Goal: Check status: Check status

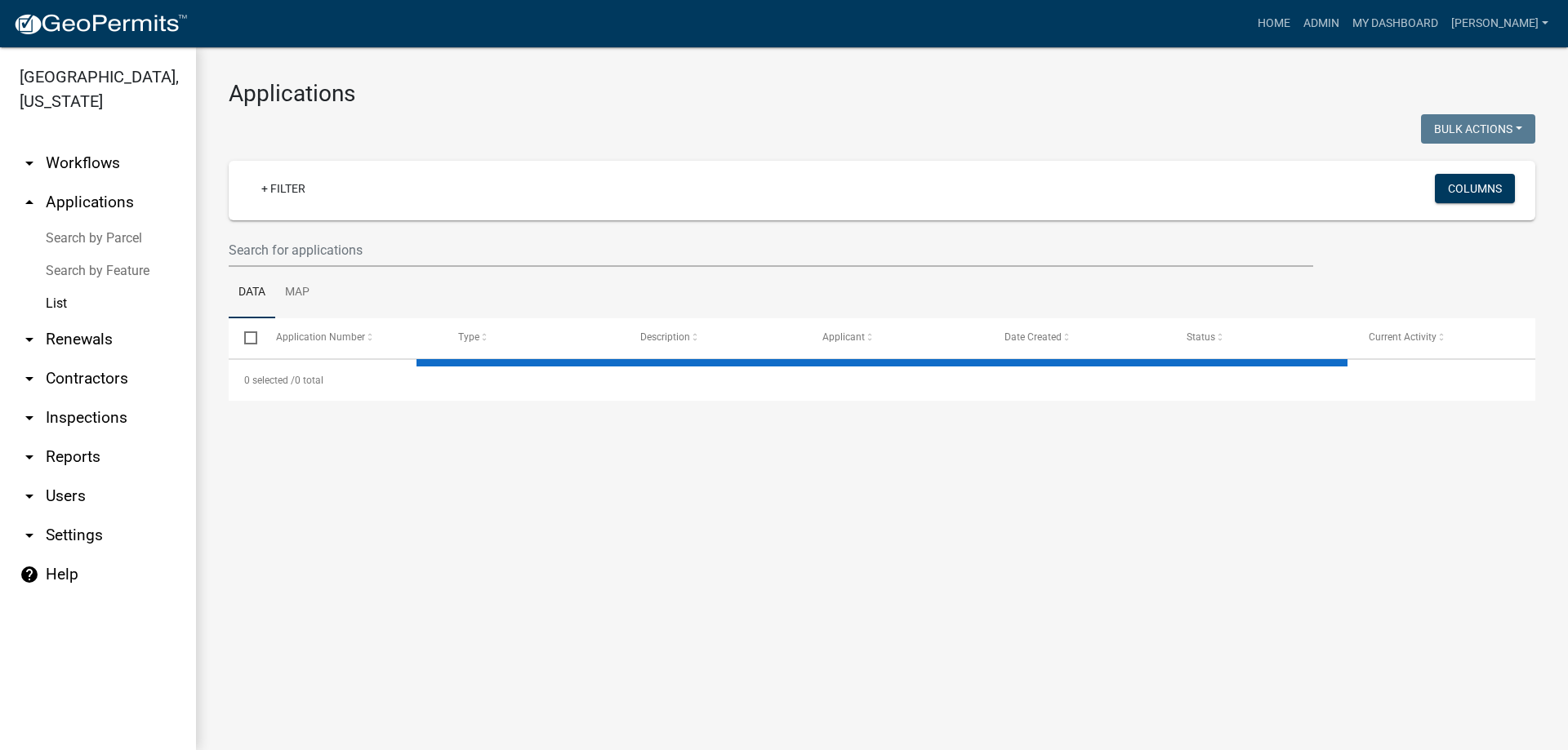
select select "3: 100"
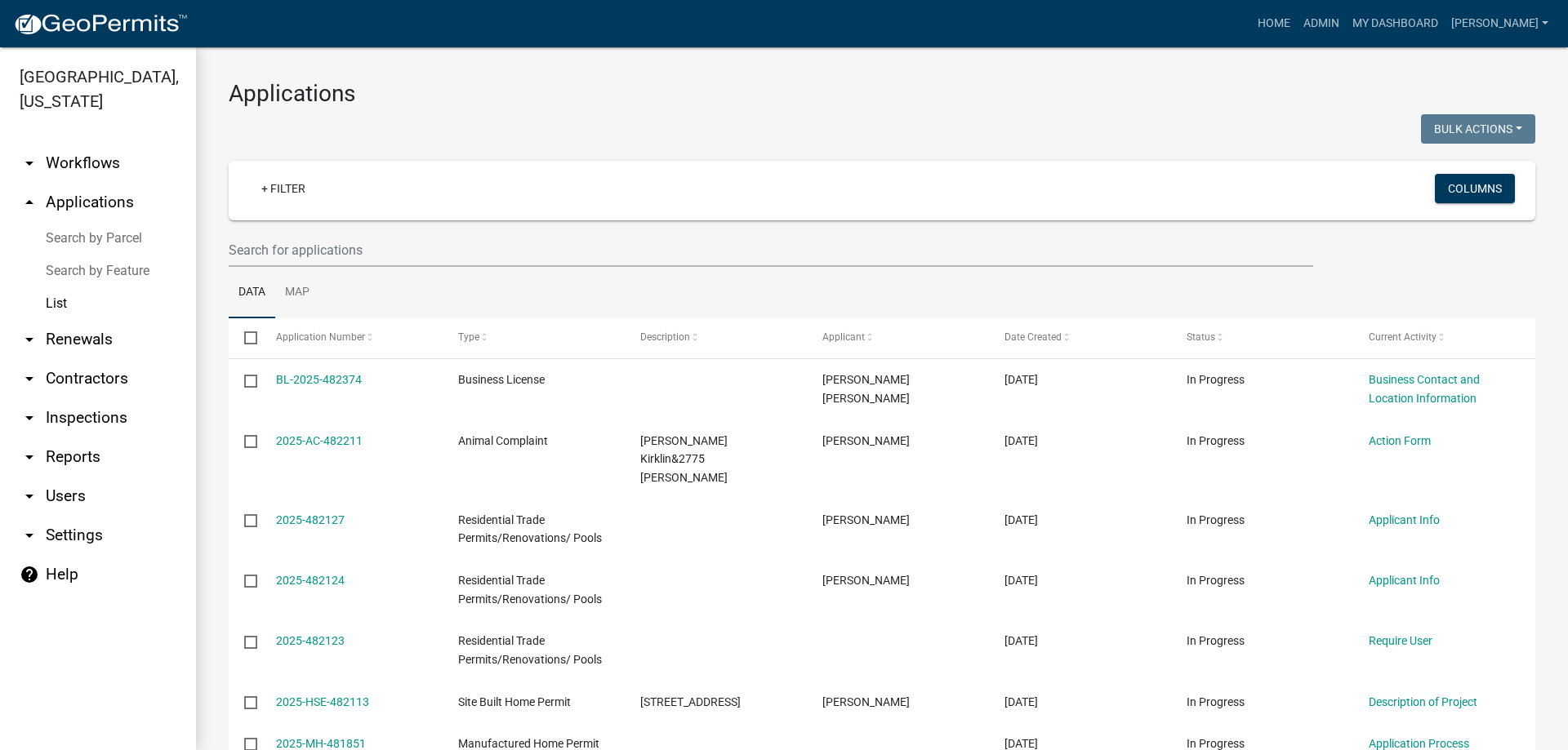
click at [128, 382] on link "arrow_drop_down Contractors" at bounding box center [98, 378] width 196 height 39
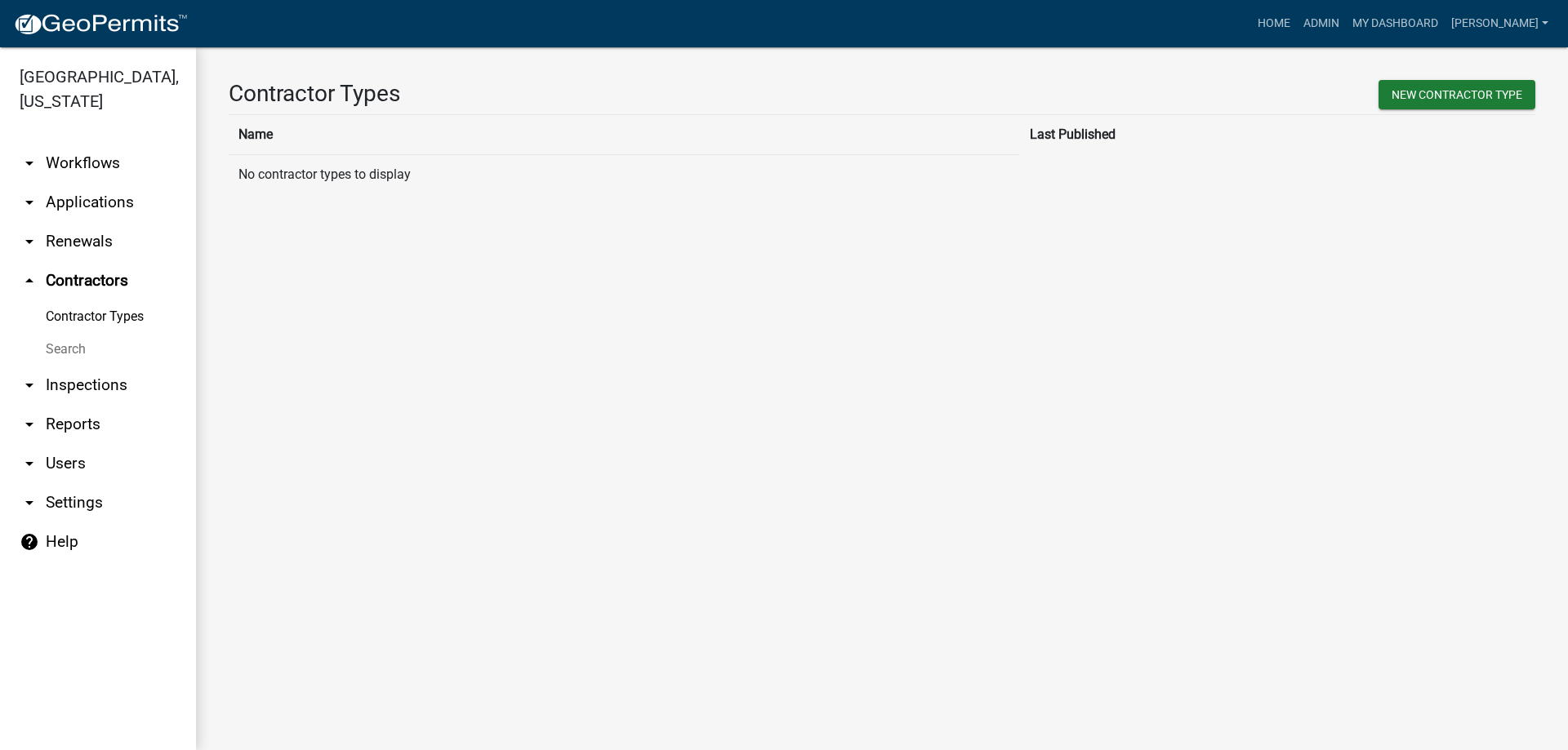
click at [127, 383] on link "arrow_drop_down Inspections" at bounding box center [98, 385] width 196 height 39
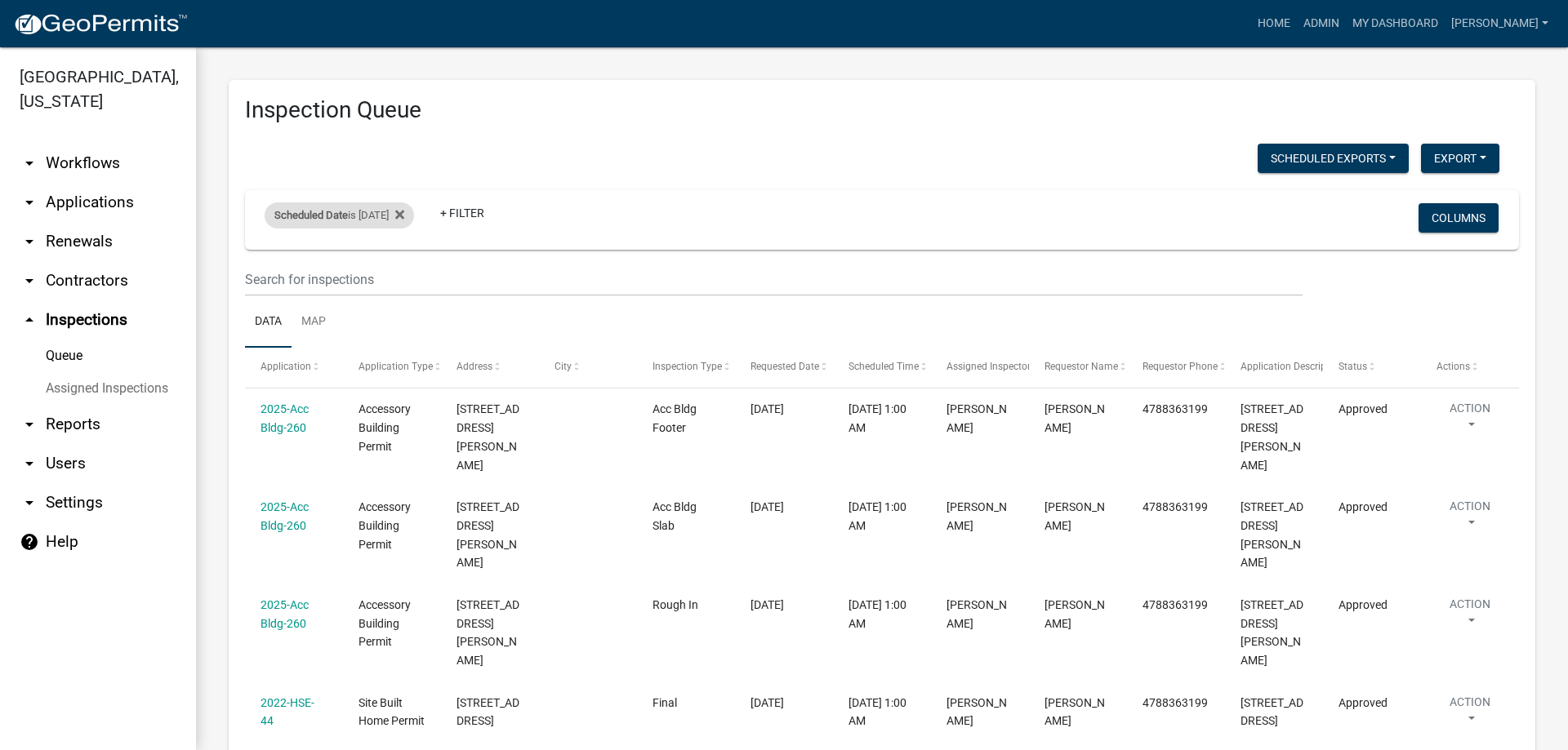
click at [409, 215] on div "Scheduled Date is [DATE]" at bounding box center [339, 215] width 149 height 27
click at [400, 279] on input "[DATE]" at bounding box center [354, 276] width 114 height 33
click at [401, 277] on input "[DATE]" at bounding box center [354, 276] width 114 height 33
type input "[DATE]"
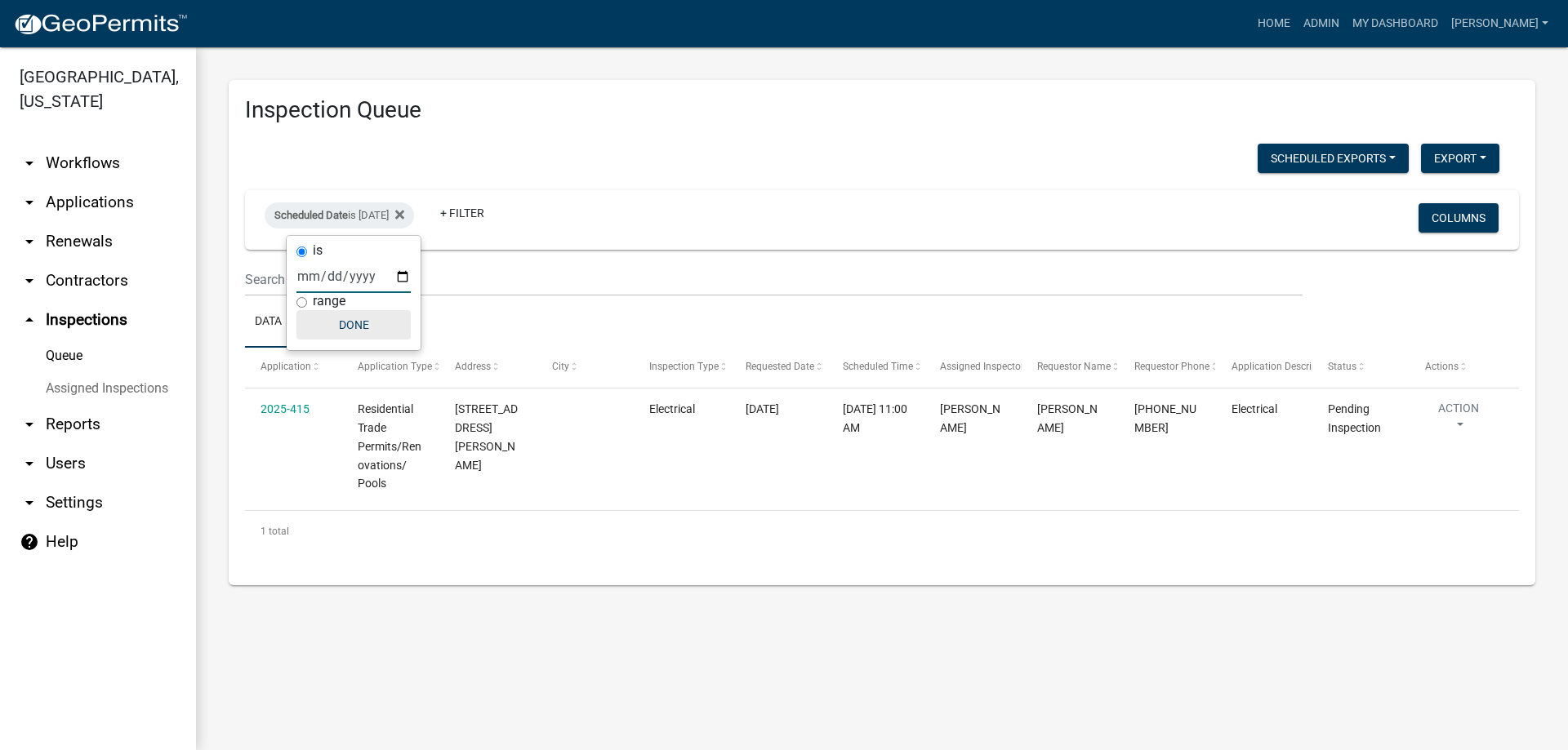
click at [360, 318] on button "Done" at bounding box center [354, 324] width 114 height 29
click at [361, 219] on div "Scheduled Date is [DATE]" at bounding box center [339, 215] width 149 height 27
click at [398, 276] on input "[DATE]" at bounding box center [354, 276] width 114 height 33
type input "[DATE]"
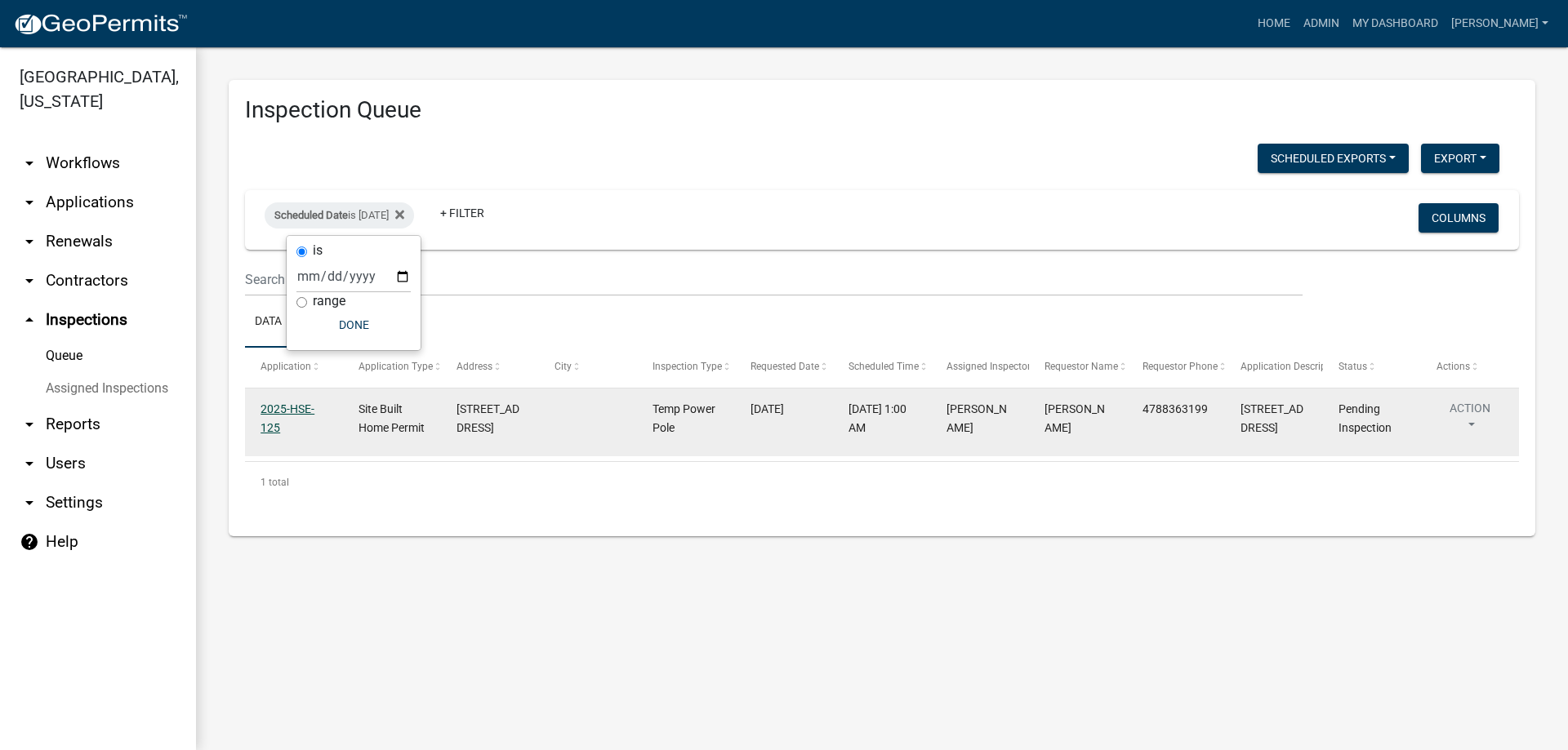
click at [294, 409] on link "2025-HSE-125" at bounding box center [287, 419] width 54 height 31
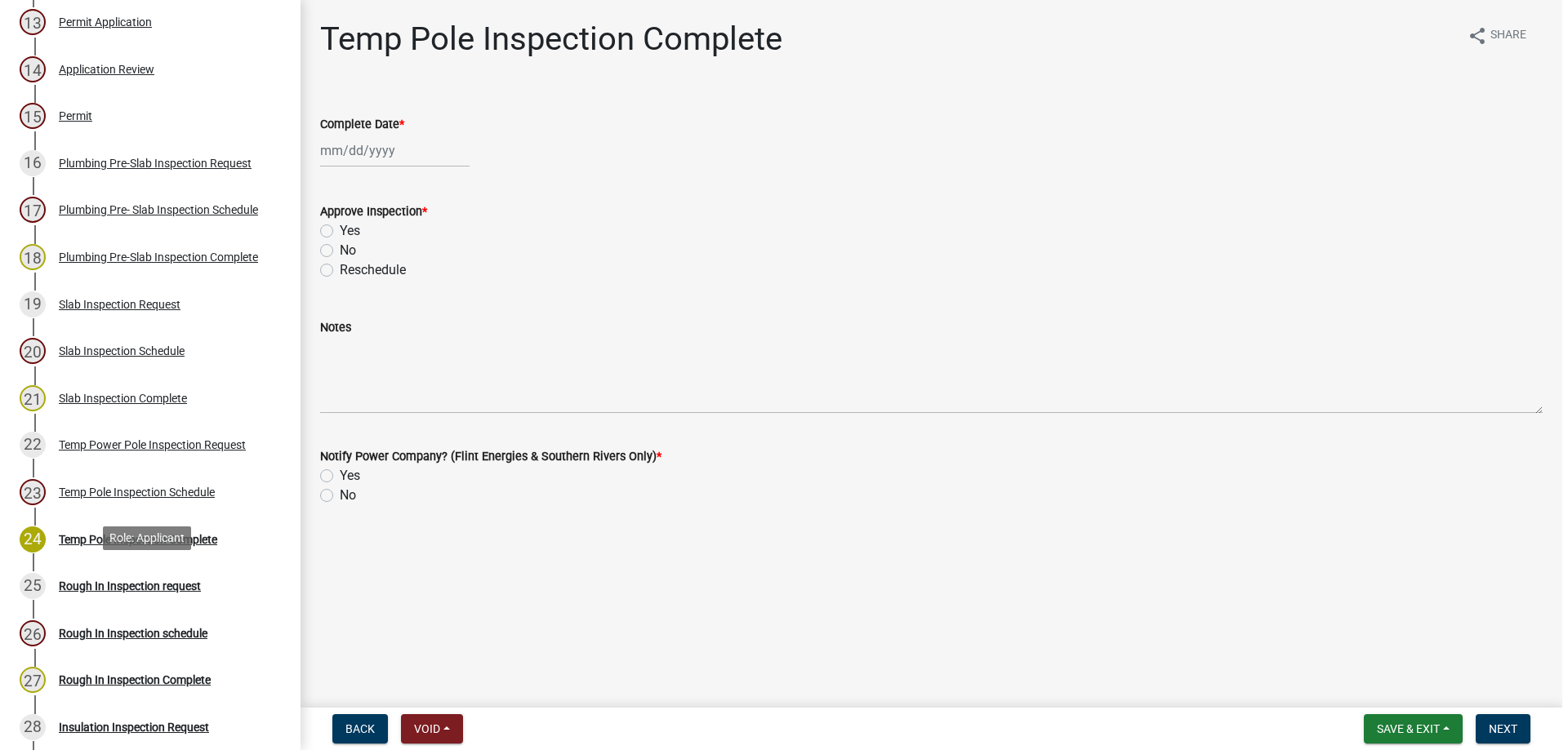
scroll to position [816, 0]
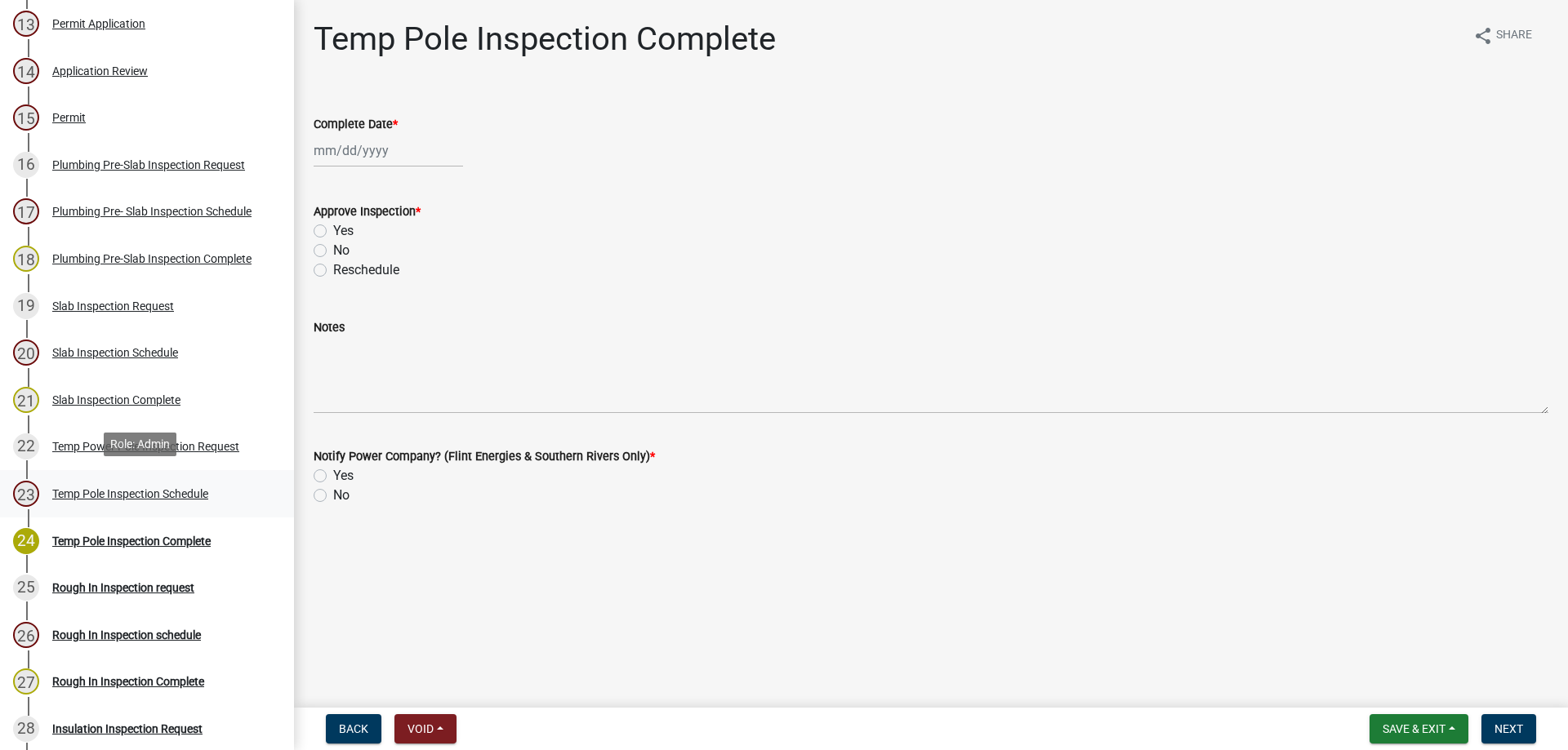
click at [217, 488] on div "23 Temp Pole Inspection Schedule" at bounding box center [140, 494] width 255 height 27
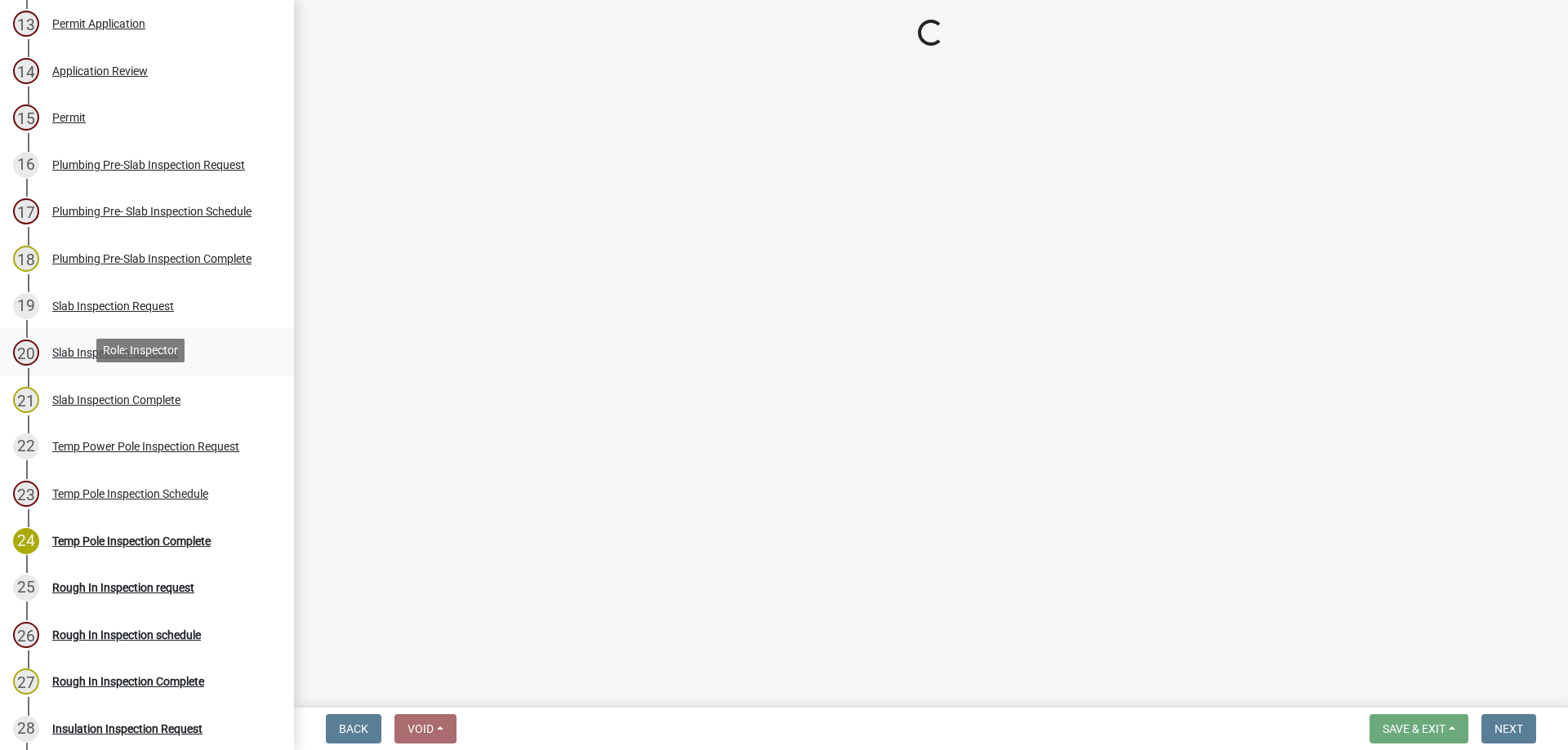
select select "a844a88f-ba44-4800-9e08-05e10520dbf6"
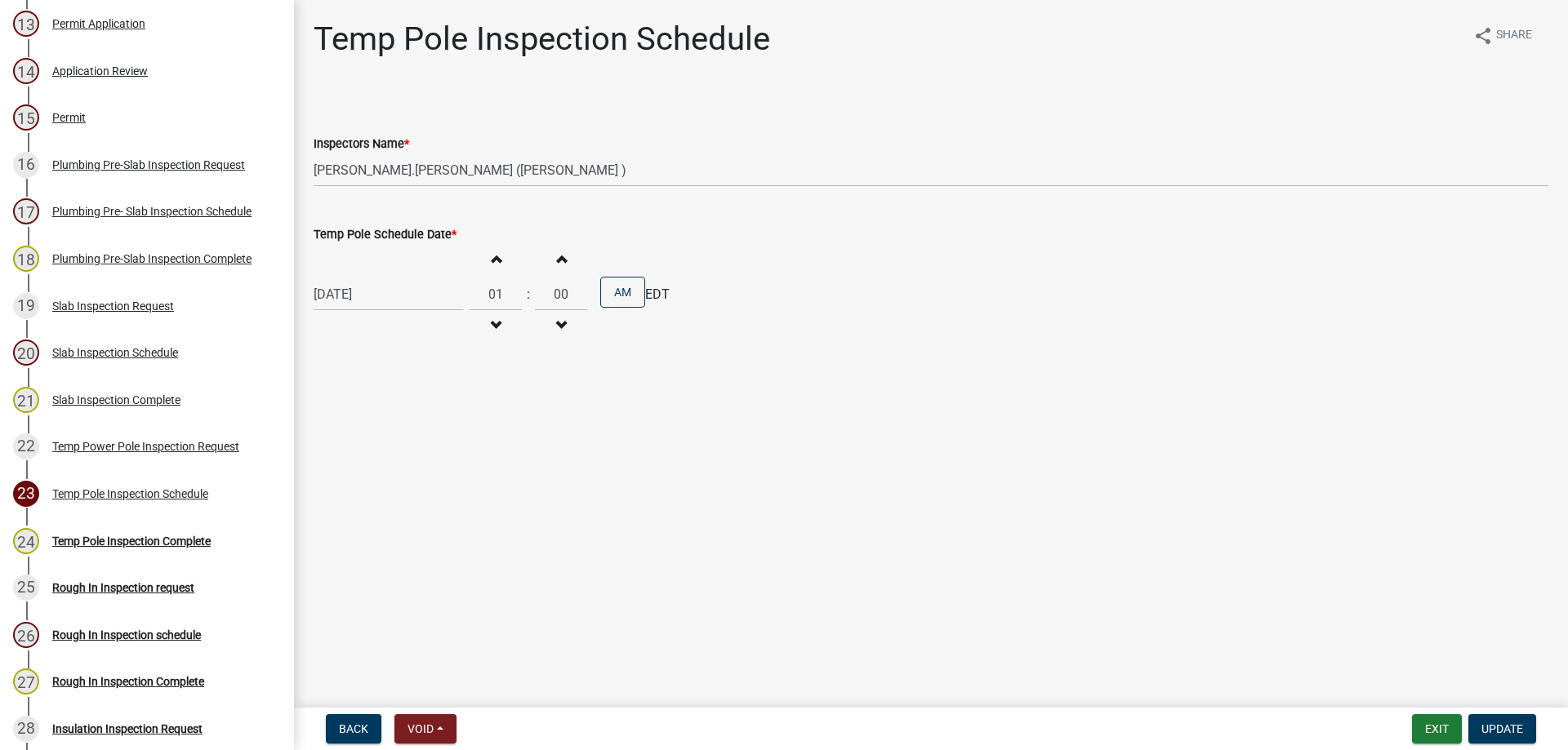
click at [436, 302] on div "[DATE]" at bounding box center [388, 294] width 149 height 33
select select "9"
select select "2025"
click at [351, 456] on div "23" at bounding box center [357, 460] width 27 height 27
type input "[DATE]"
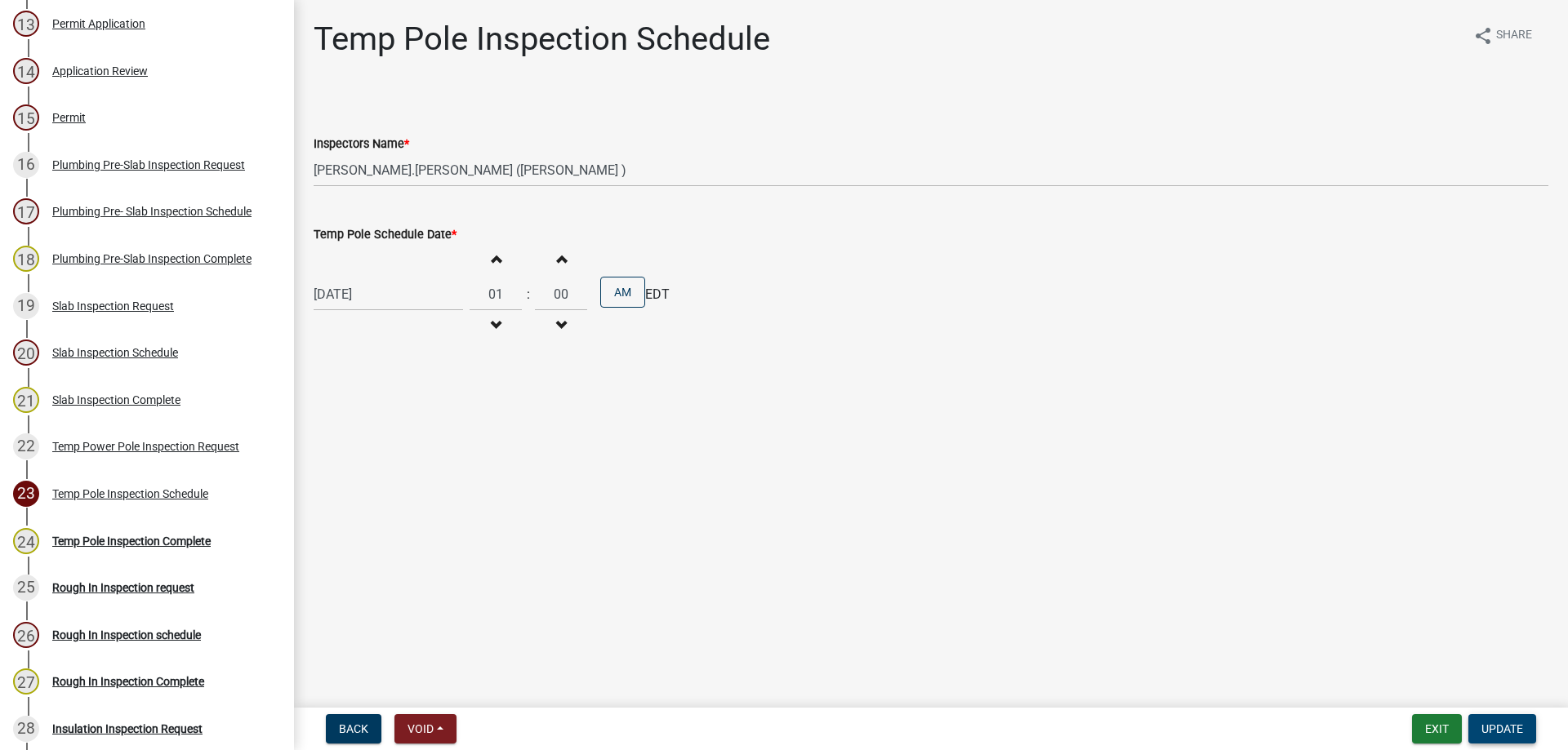
click at [1511, 719] on button "Update" at bounding box center [1502, 728] width 68 height 29
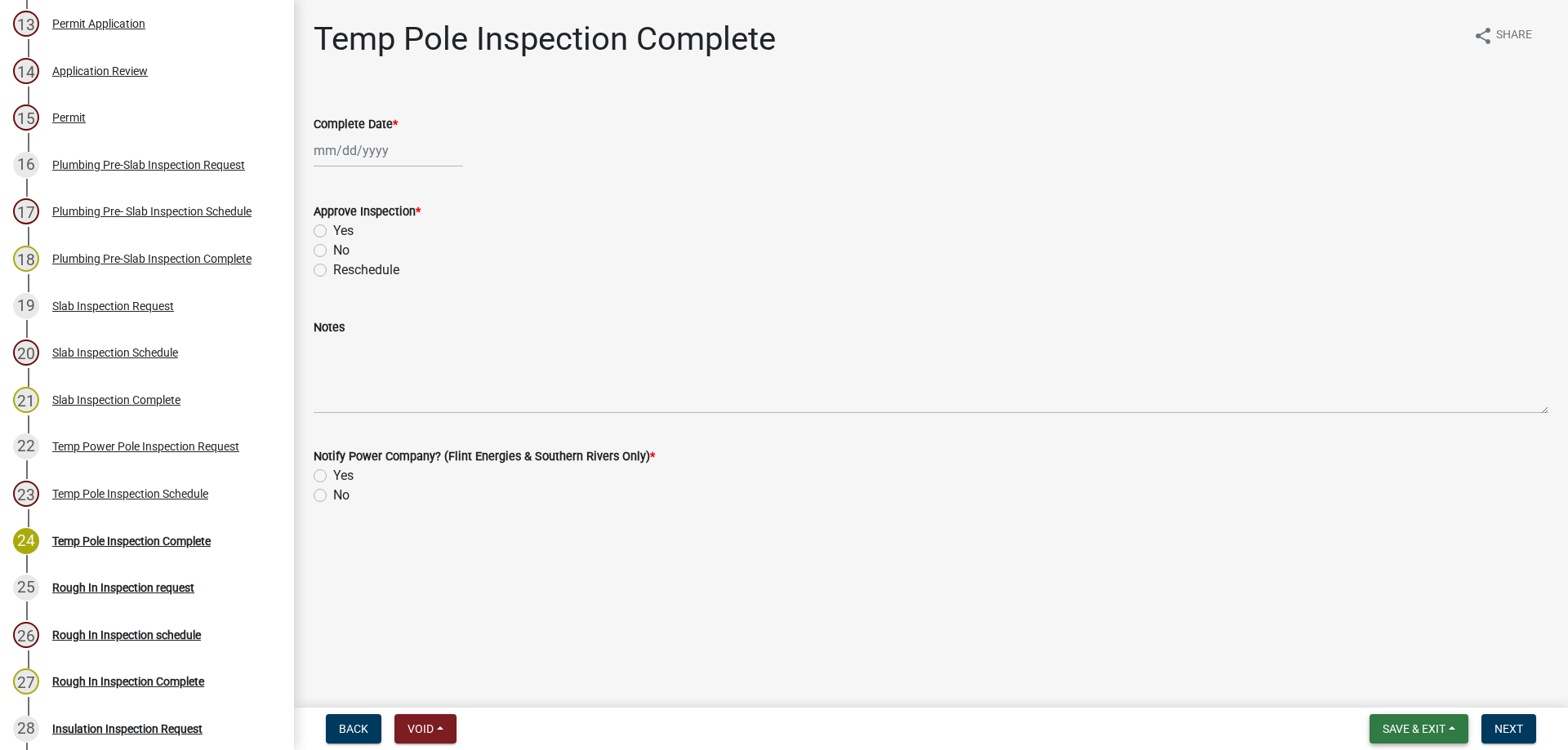
click at [1439, 738] on button "Save & Exit" at bounding box center [1419, 728] width 99 height 29
click at [1360, 671] on button "Save & Exit" at bounding box center [1404, 686] width 131 height 39
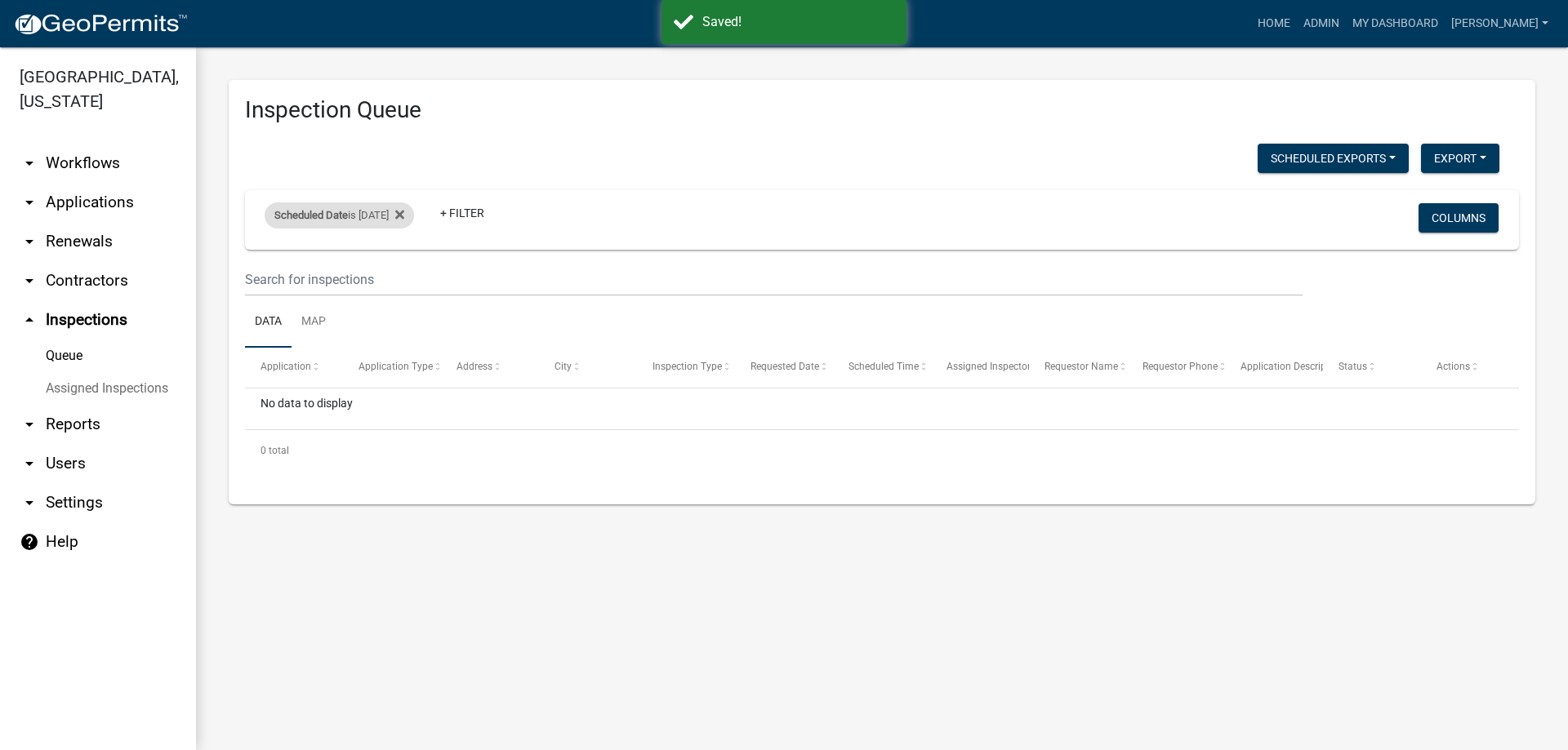
click at [405, 219] on div "Scheduled Date is [DATE]" at bounding box center [339, 215] width 149 height 27
click at [400, 283] on input "[DATE]" at bounding box center [354, 276] width 114 height 33
type input "[DATE]"
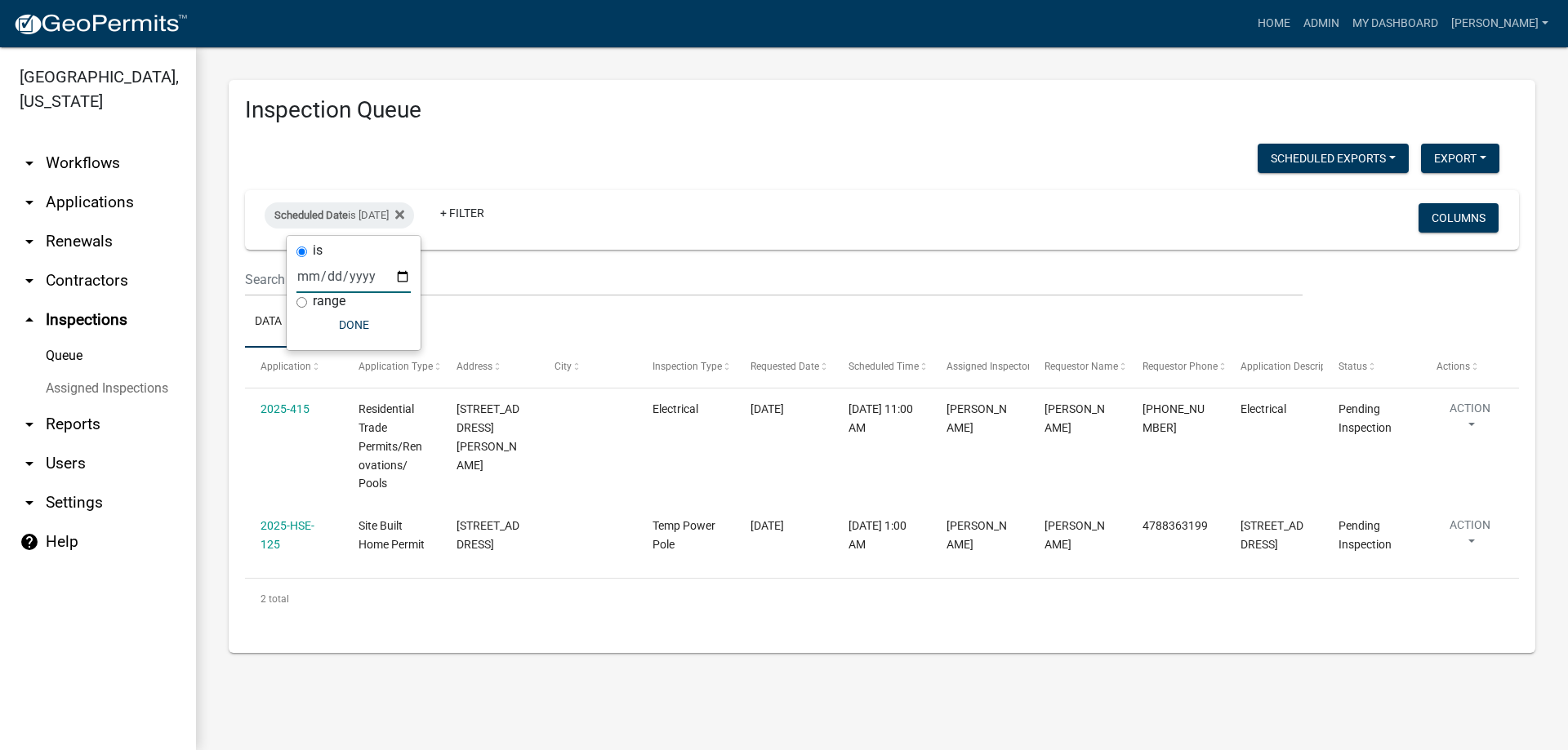
click at [988, 652] on div "Inspection Queue Scheduled Exports + Create New Export Excel Format (.xlsx) CSV…" at bounding box center [882, 366] width 1307 height 573
click at [94, 194] on link "arrow_drop_down Applications" at bounding box center [98, 202] width 196 height 39
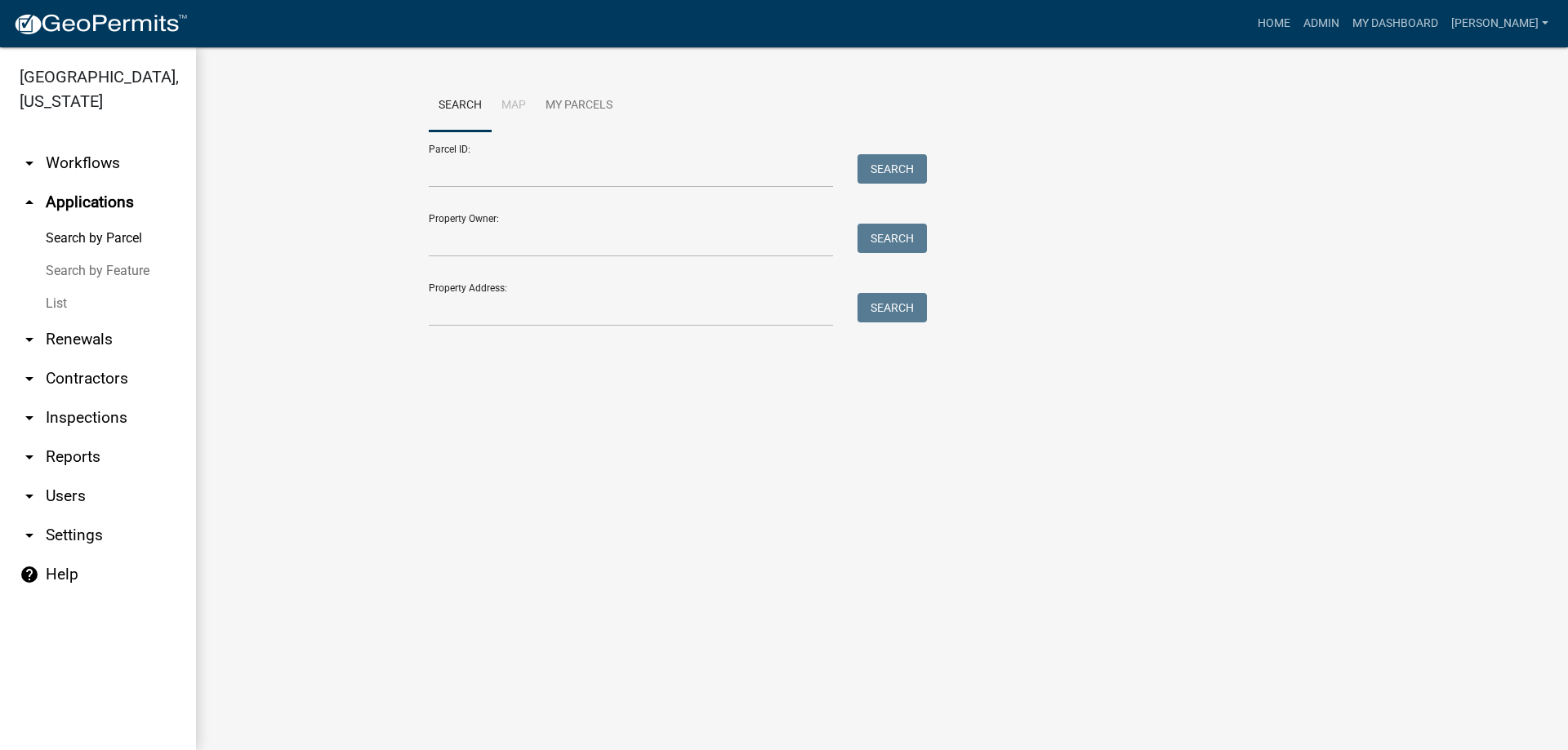
click at [57, 298] on link "List" at bounding box center [98, 303] width 196 height 32
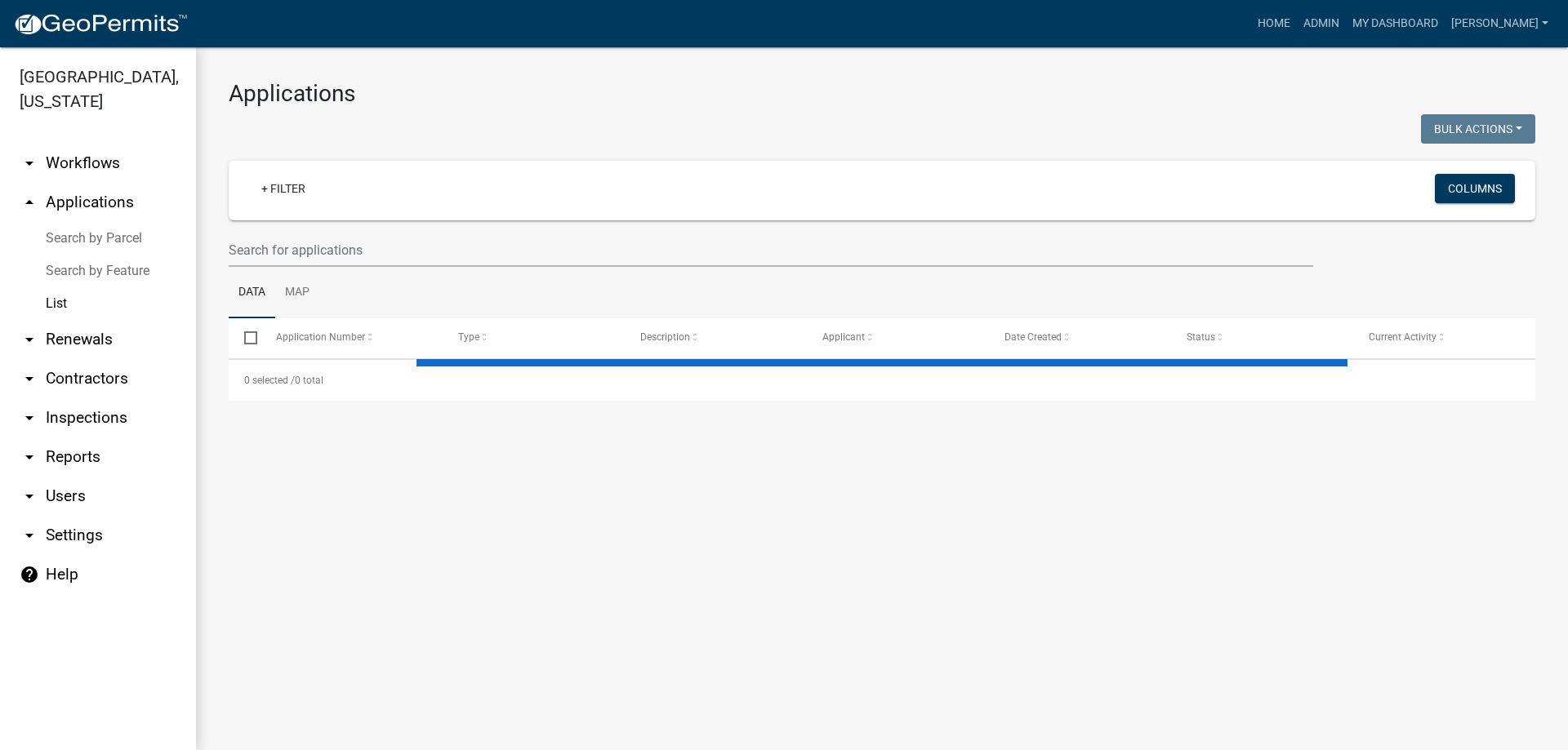
select select "3: 100"
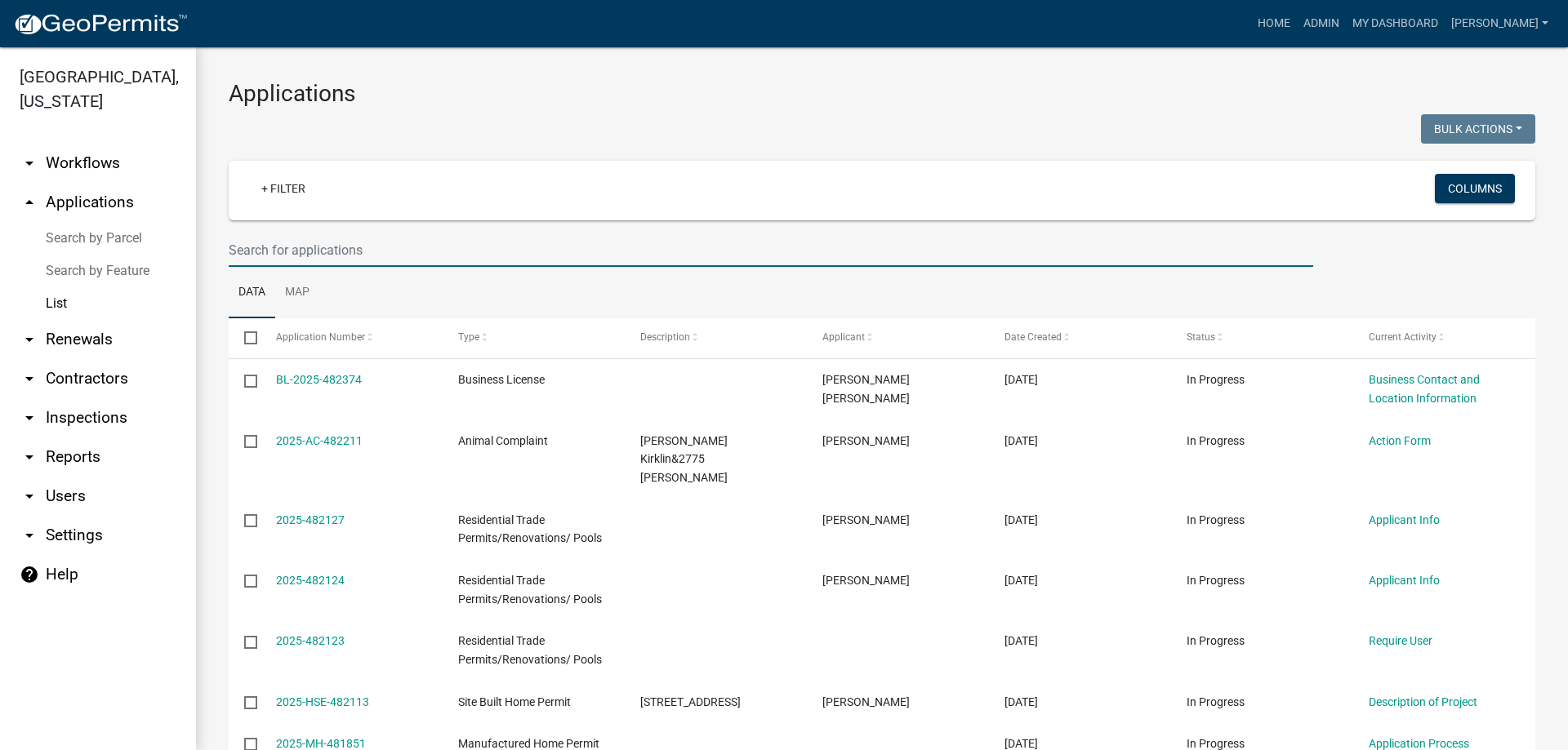
click at [303, 253] on input "text" at bounding box center [771, 250] width 1085 height 33
click at [301, 196] on link "+ Filter" at bounding box center [283, 188] width 70 height 29
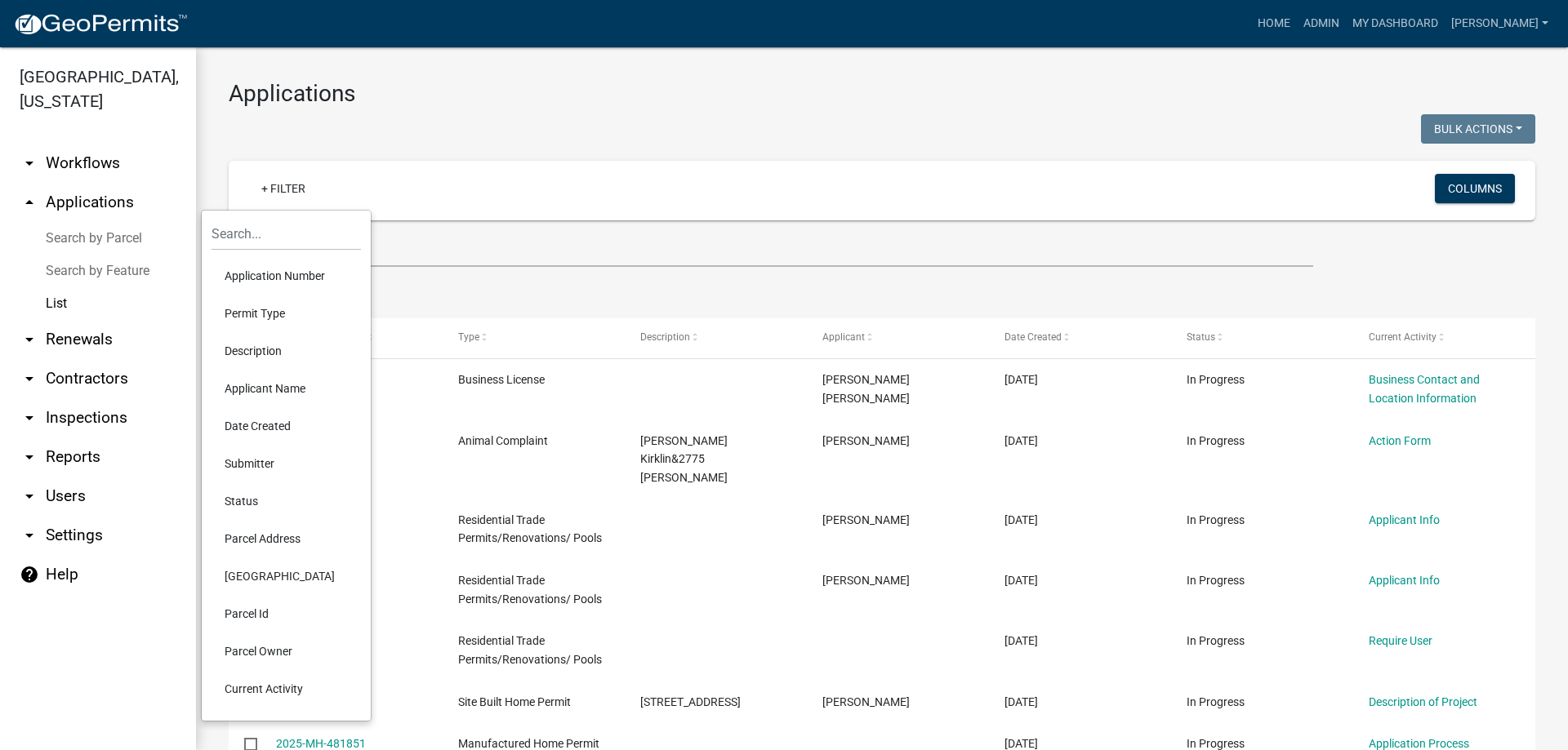
click at [267, 497] on li "Status" at bounding box center [286, 501] width 149 height 37
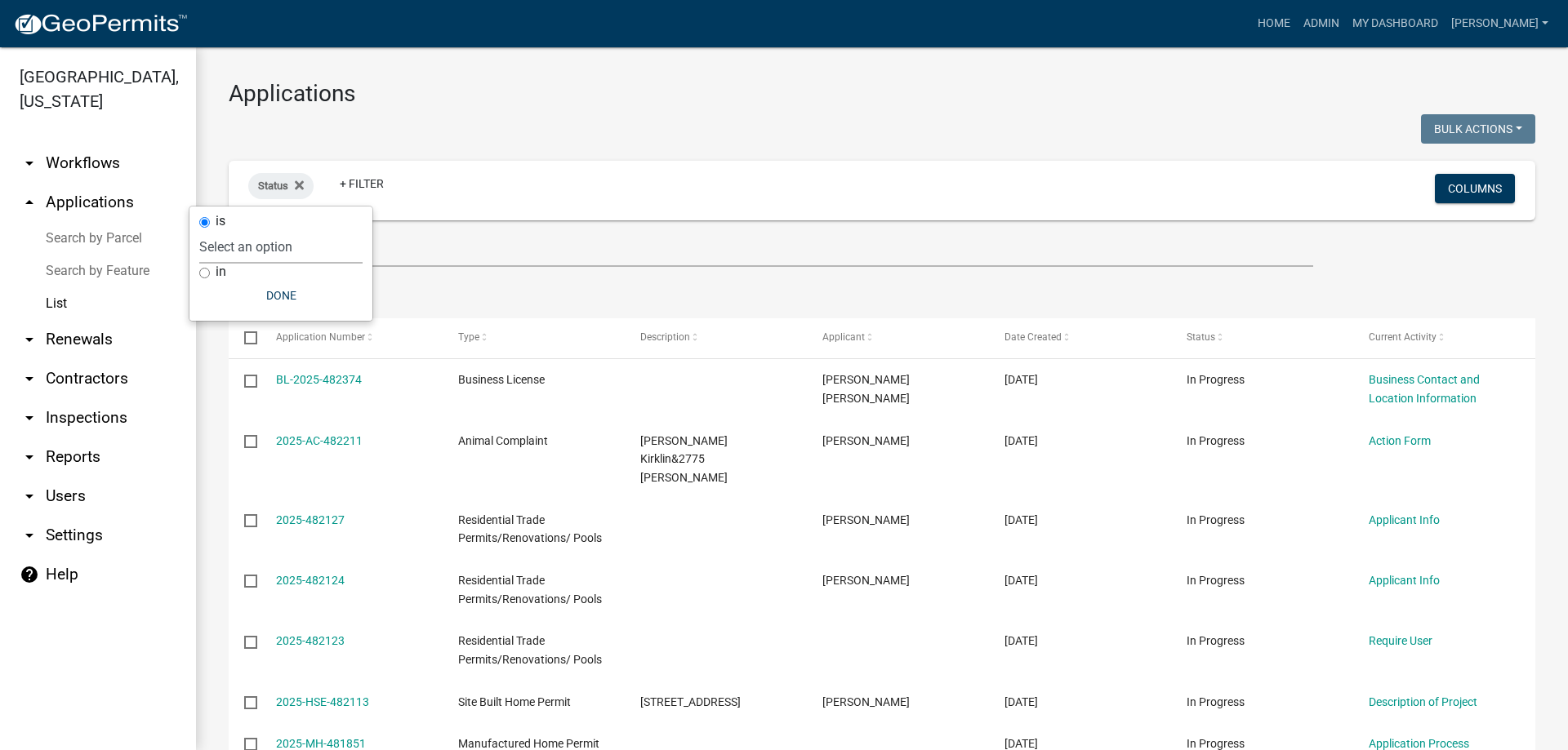
click at [306, 255] on select "Select an option Not Started In Progress Completed Expired Locked Withdrawn Voi…" at bounding box center [280, 247] width 163 height 33
select select "1"
click at [233, 230] on select "Select an option Not Started In Progress Completed Expired Locked Withdrawn Voi…" at bounding box center [280, 247] width 163 height 33
click at [339, 311] on div "is Select an option Not Started In Progress Completed Expired Locked Withdrawn …" at bounding box center [314, 264] width 183 height 114
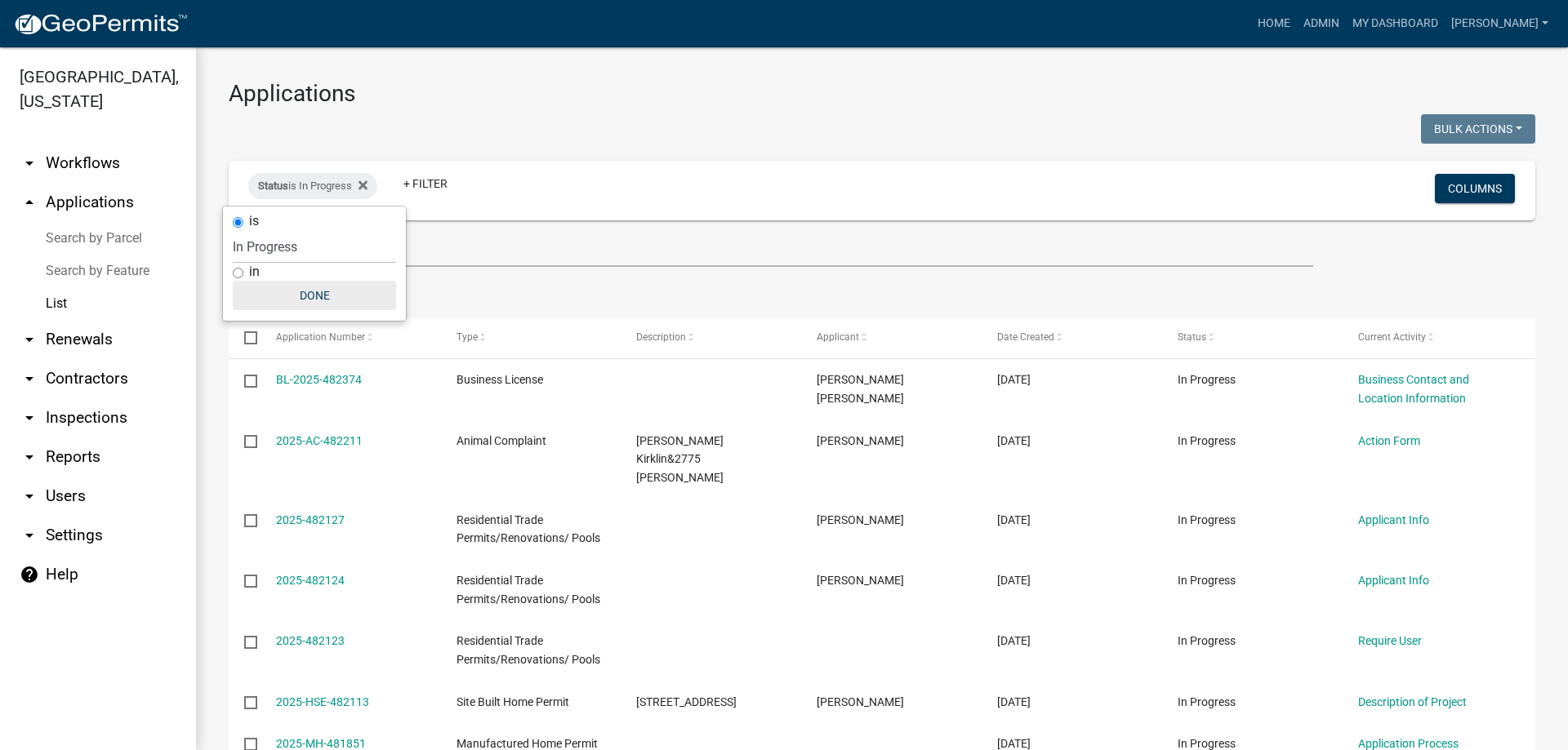
click at [338, 298] on button "Done" at bounding box center [314, 295] width 163 height 29
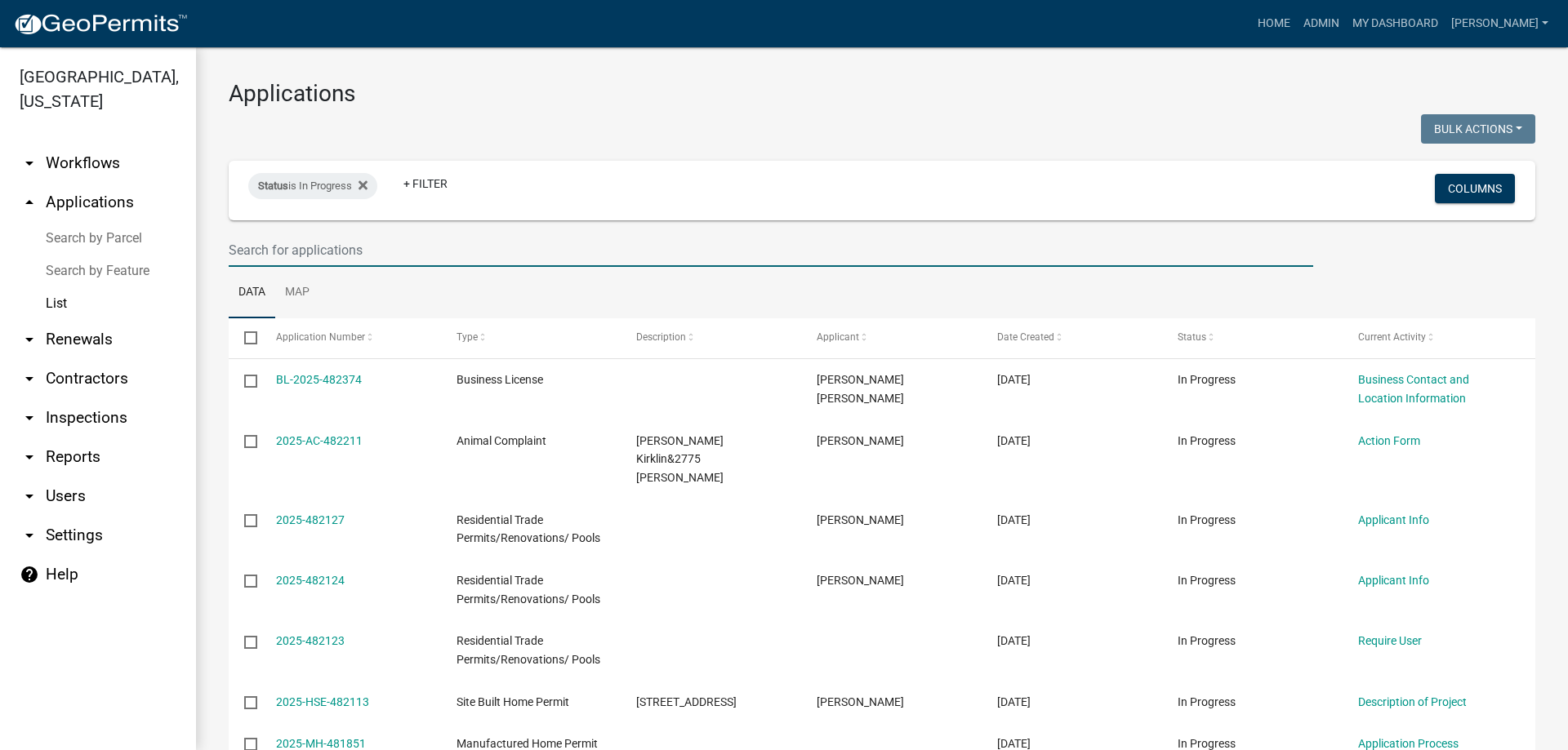
click at [358, 250] on input "text" at bounding box center [771, 250] width 1085 height 33
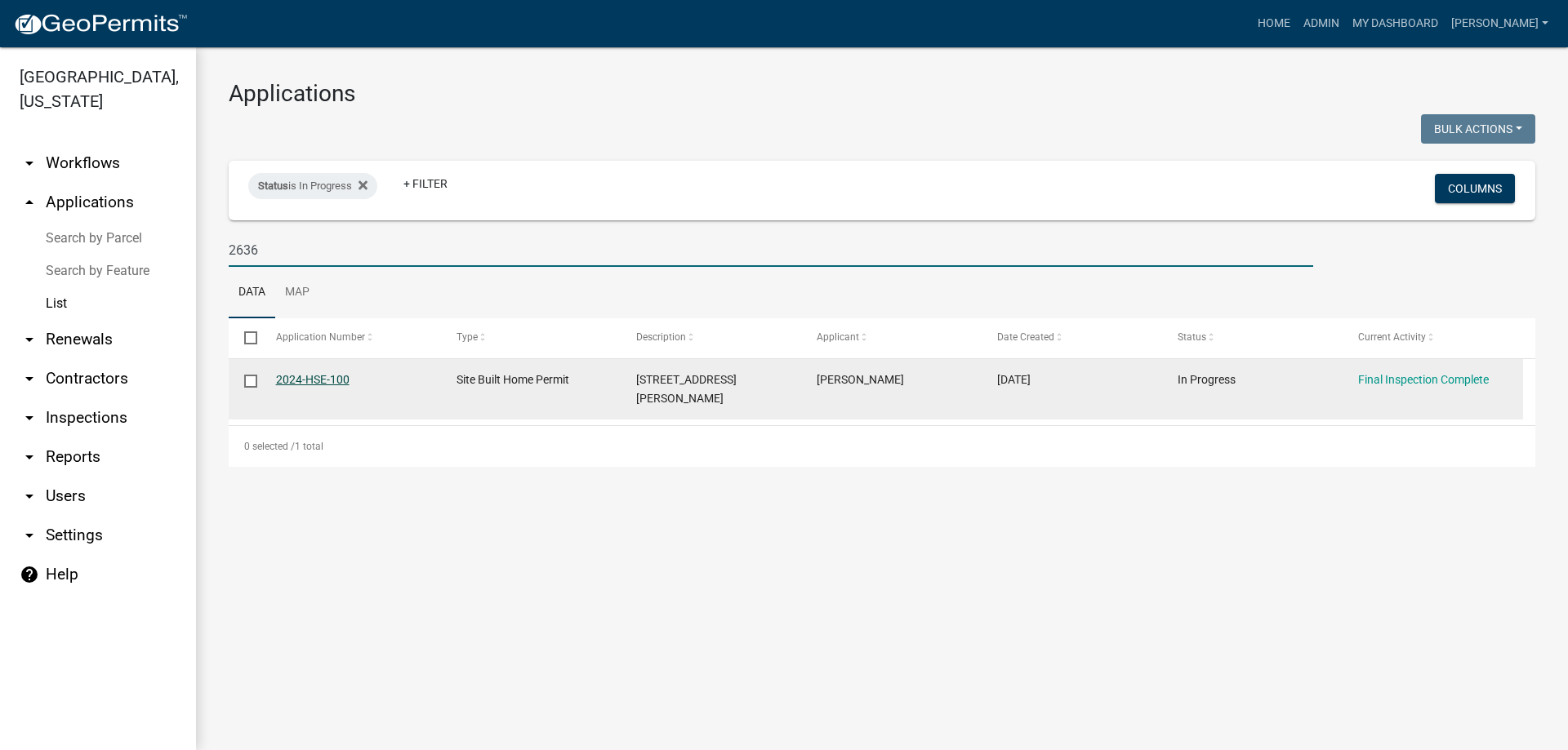
type input "2636"
click at [331, 380] on link "2024-HSE-100" at bounding box center [313, 380] width 74 height 13
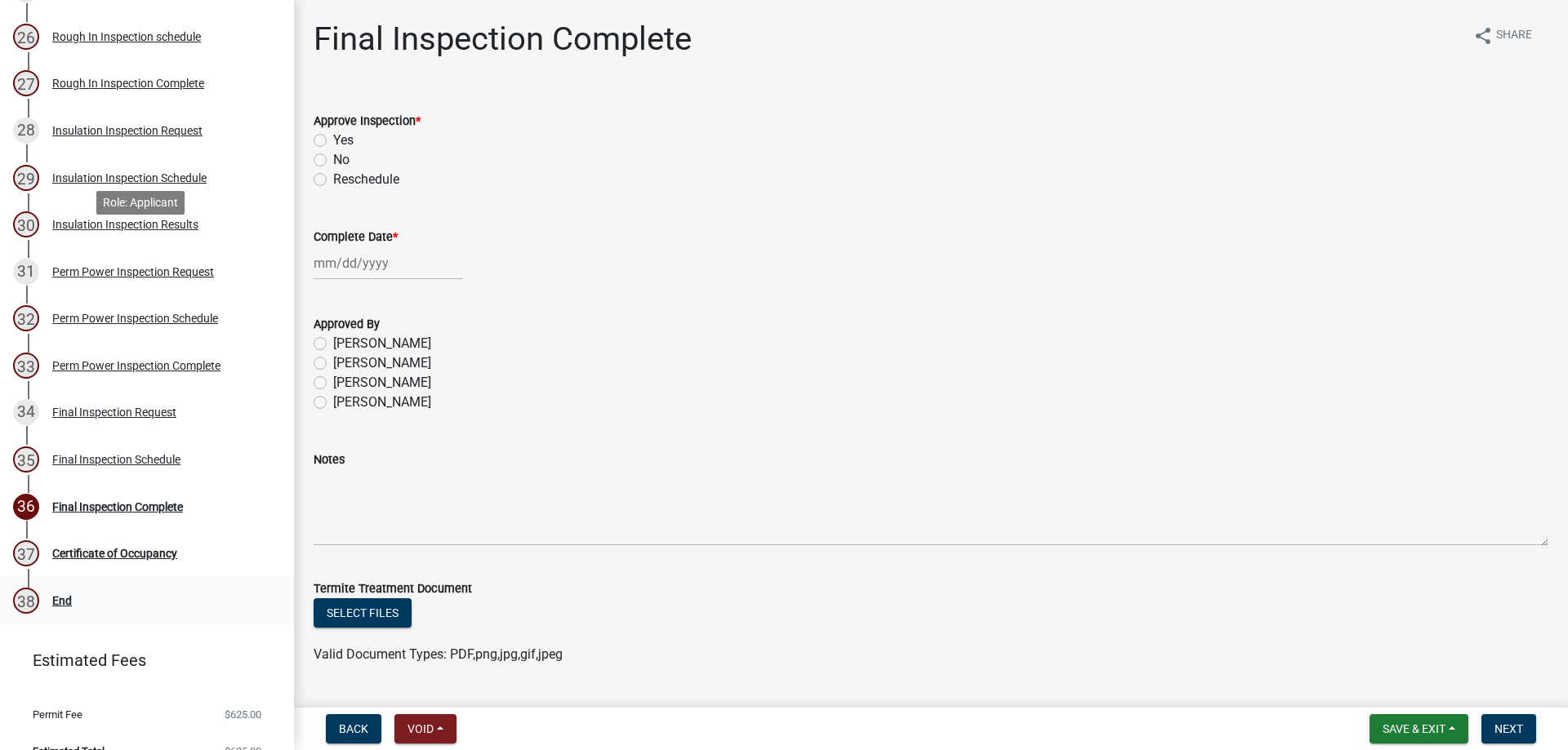
scroll to position [1436, 0]
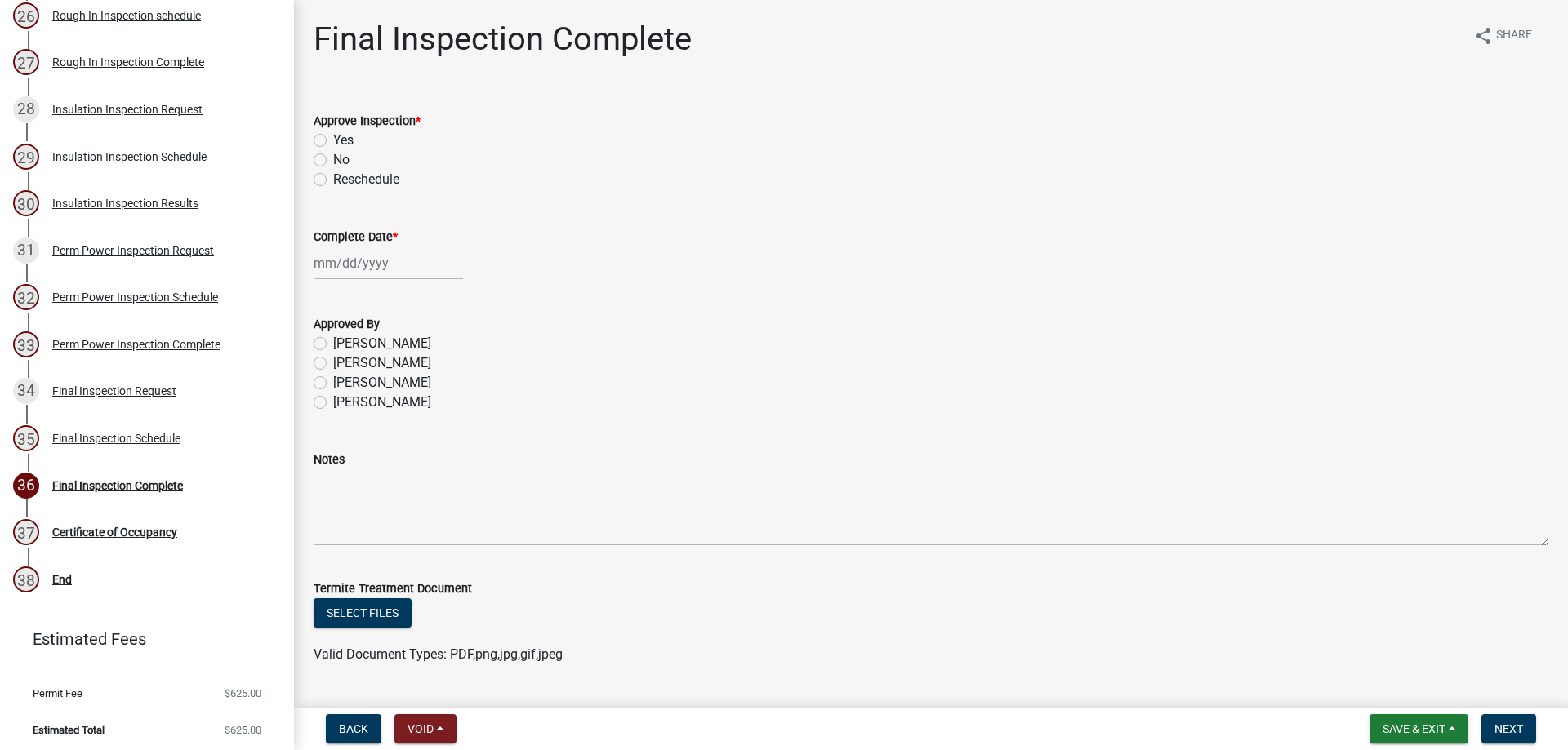
click at [164, 442] on div "35 Final Inspection Schedule" at bounding box center [140, 438] width 255 height 27
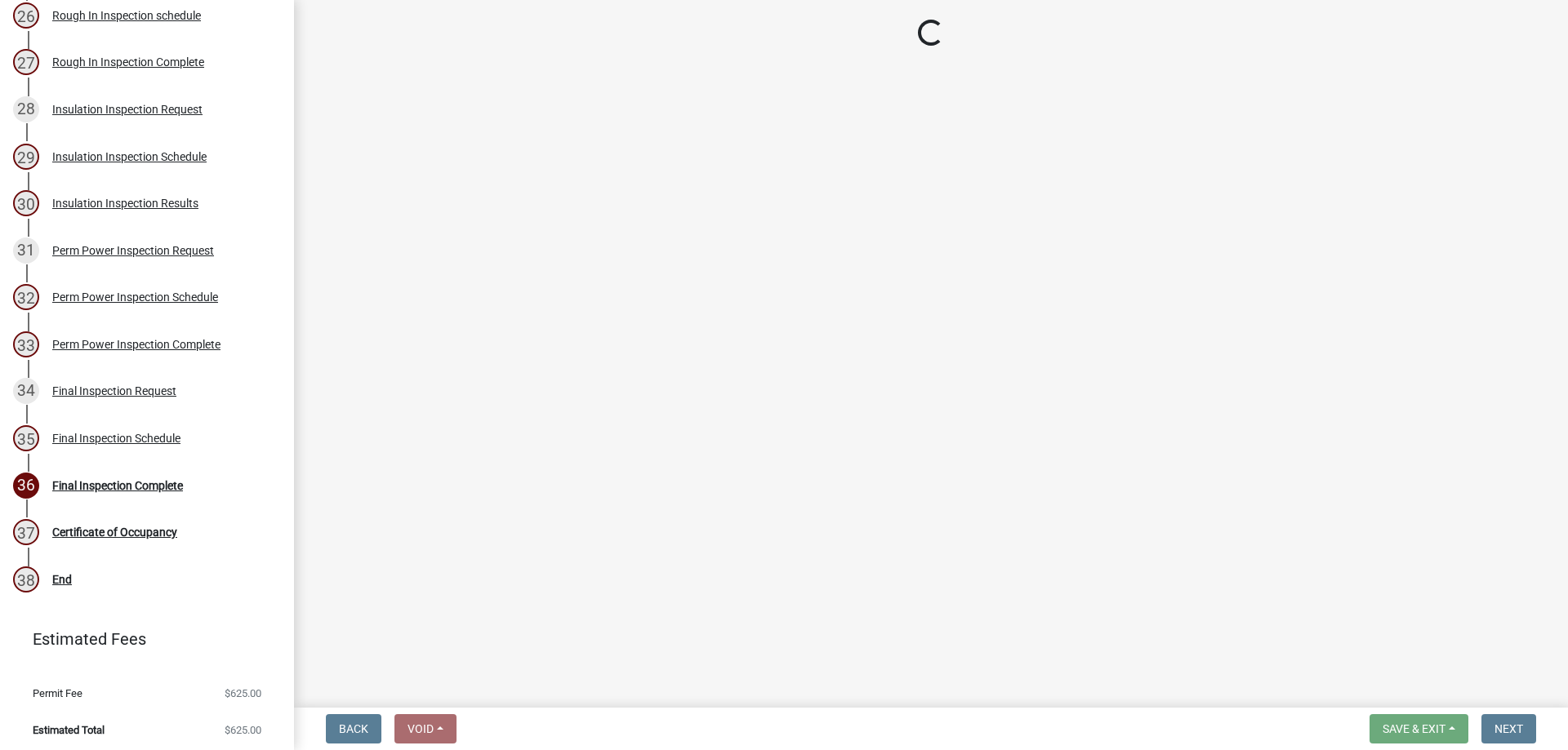
select select "3acdf11f-131c-438b-b450-ae4501c32128"
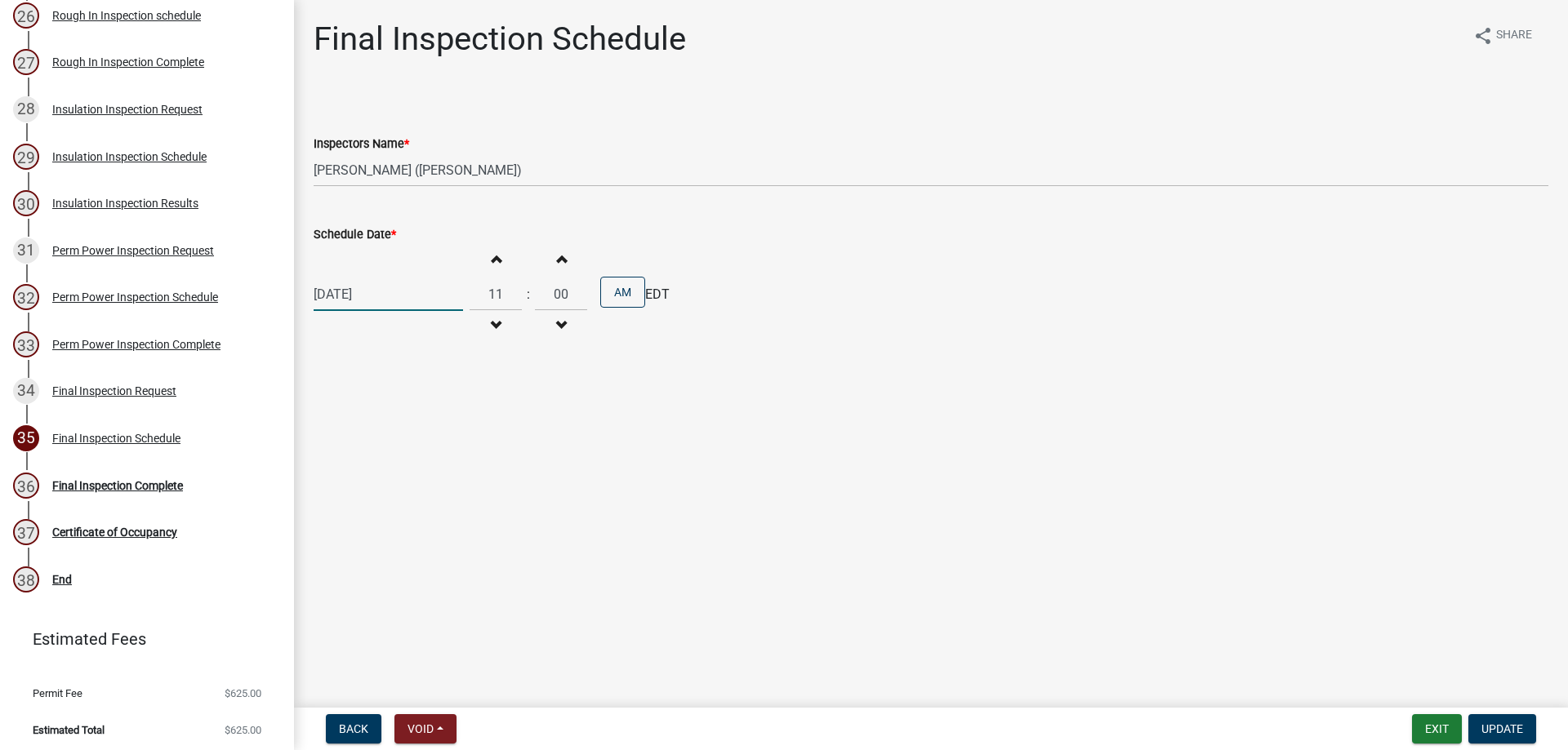
select select "9"
select select "2025"
click at [426, 300] on div "[DATE] [PERSON_NAME] Apr May Jun [DATE] Aug Sep Oct Nov [DATE] 1526 1527 1528 1…" at bounding box center [388, 294] width 149 height 33
click at [1095, 543] on main "Final Inspection Schedule share Share Inspectors Name * Select Item... [PERSON_…" at bounding box center [931, 351] width 1274 height 701
click at [1442, 729] on button "Exit" at bounding box center [1437, 728] width 50 height 29
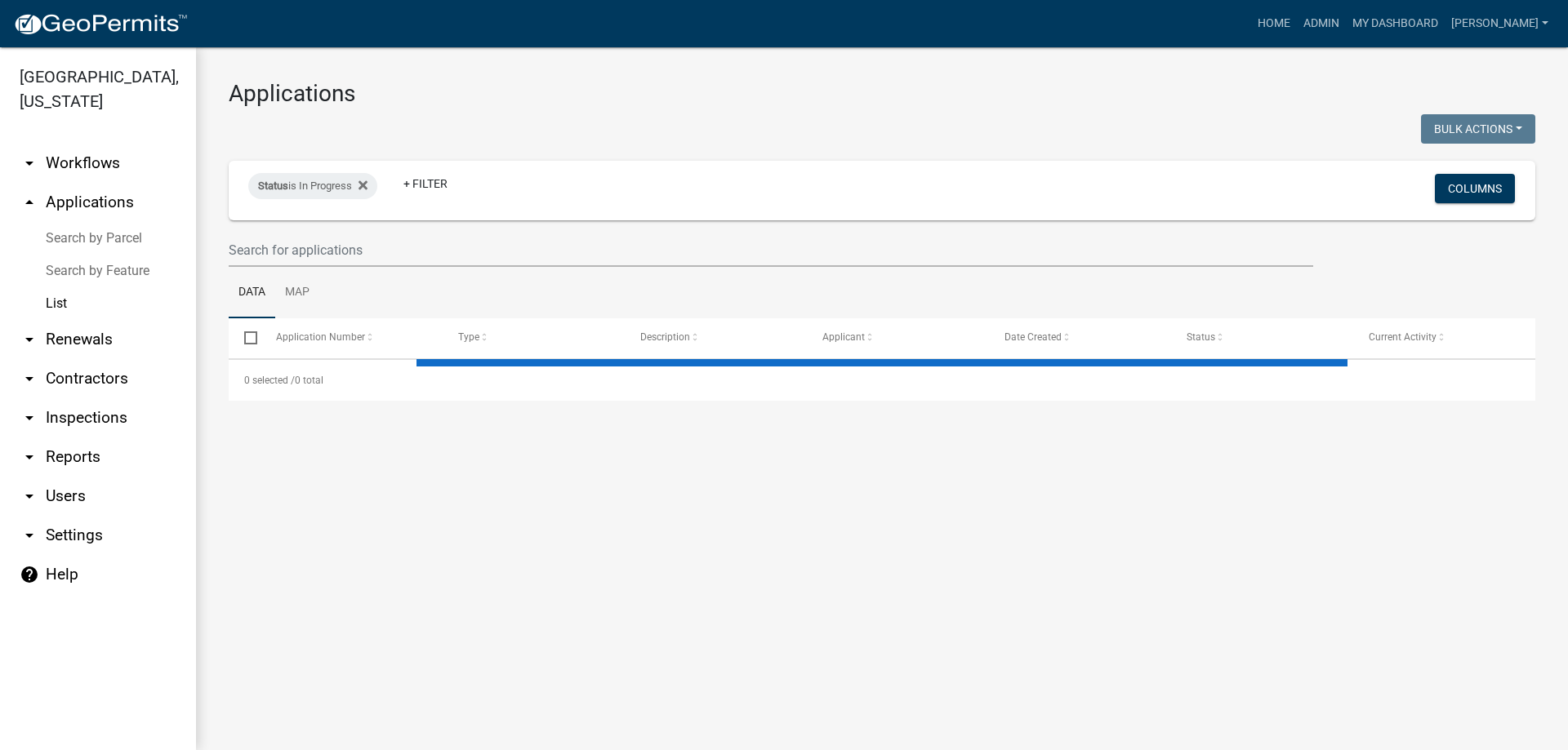
select select "3: 100"
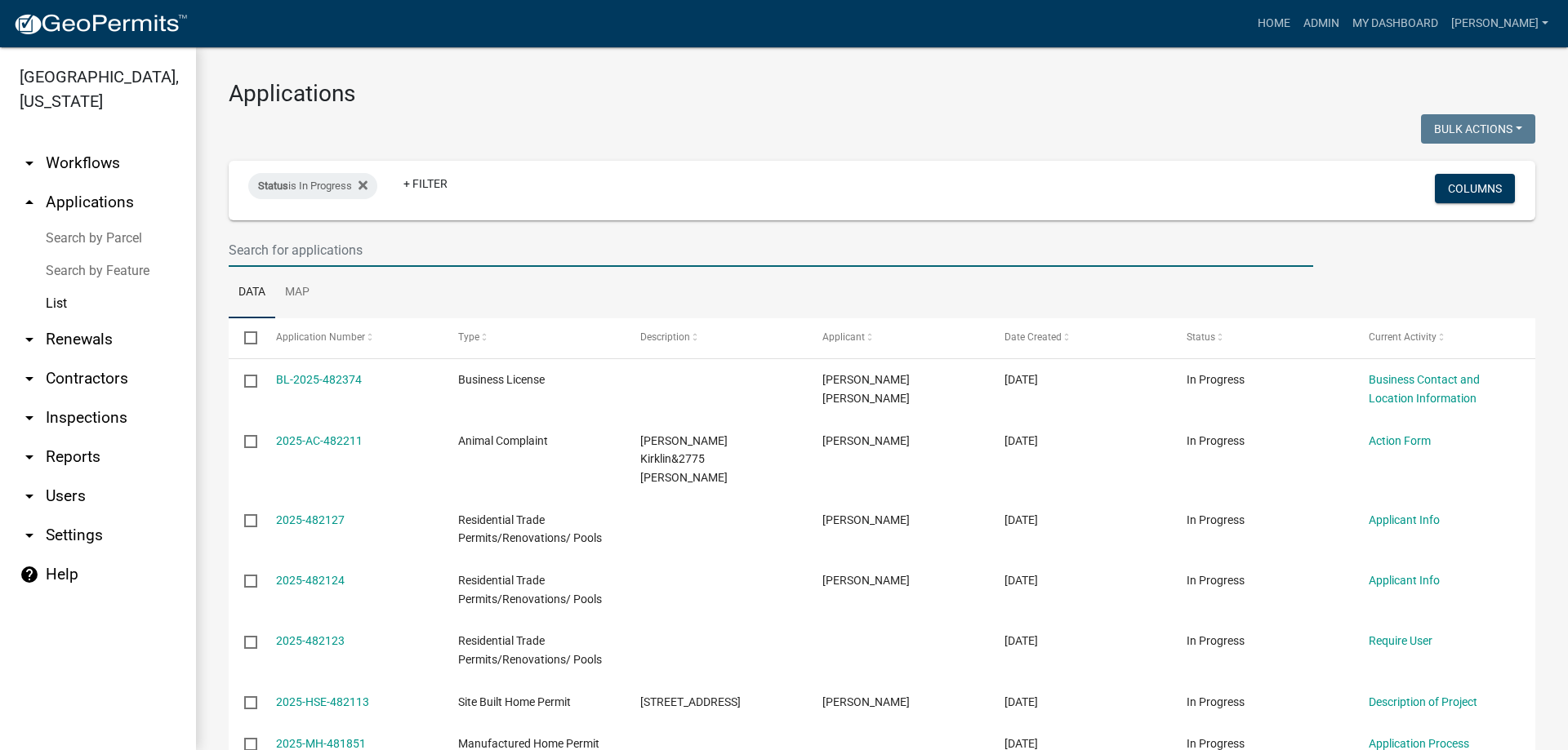
click at [306, 247] on input "text" at bounding box center [771, 250] width 1085 height 33
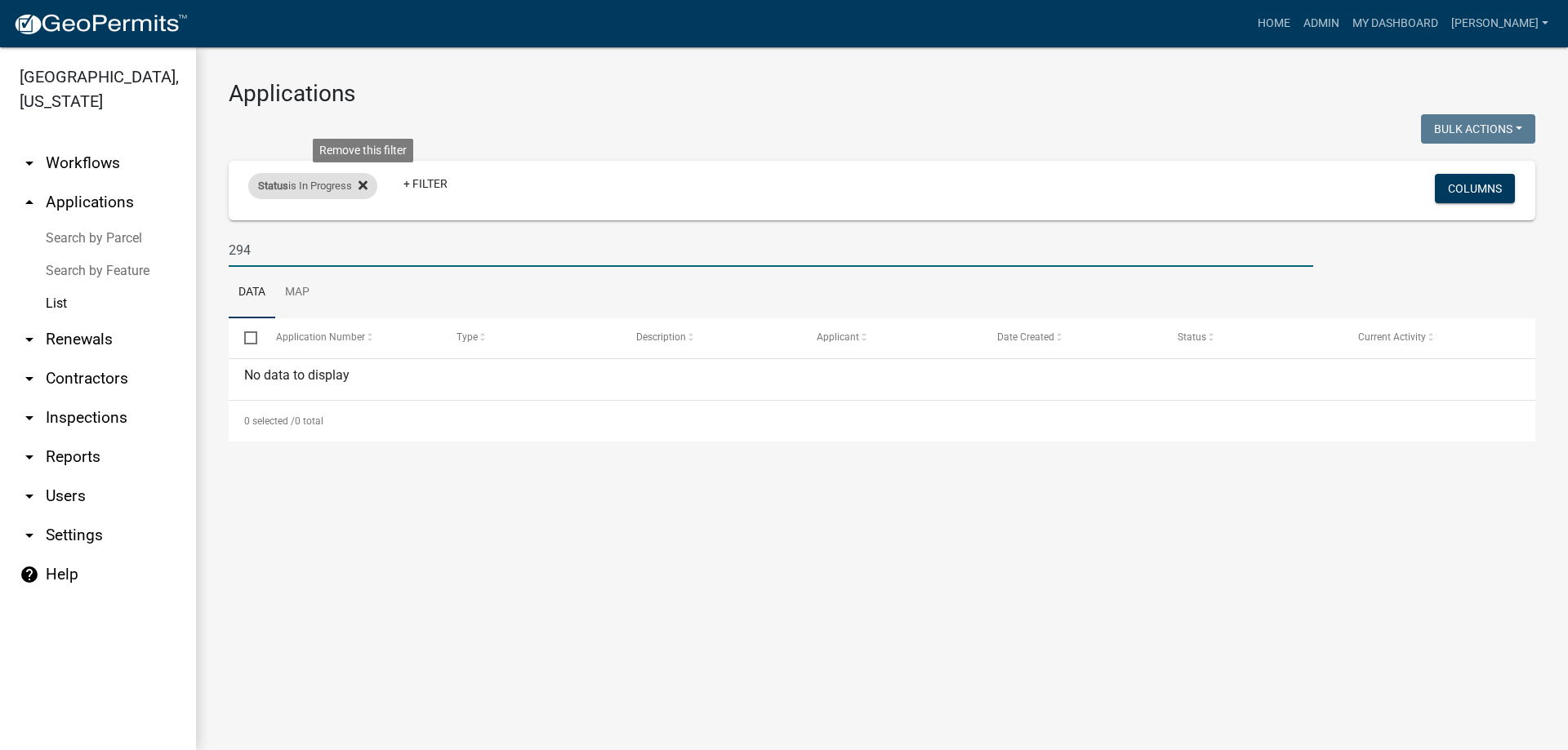
type input "294"
click at [364, 182] on icon at bounding box center [362, 185] width 9 height 9
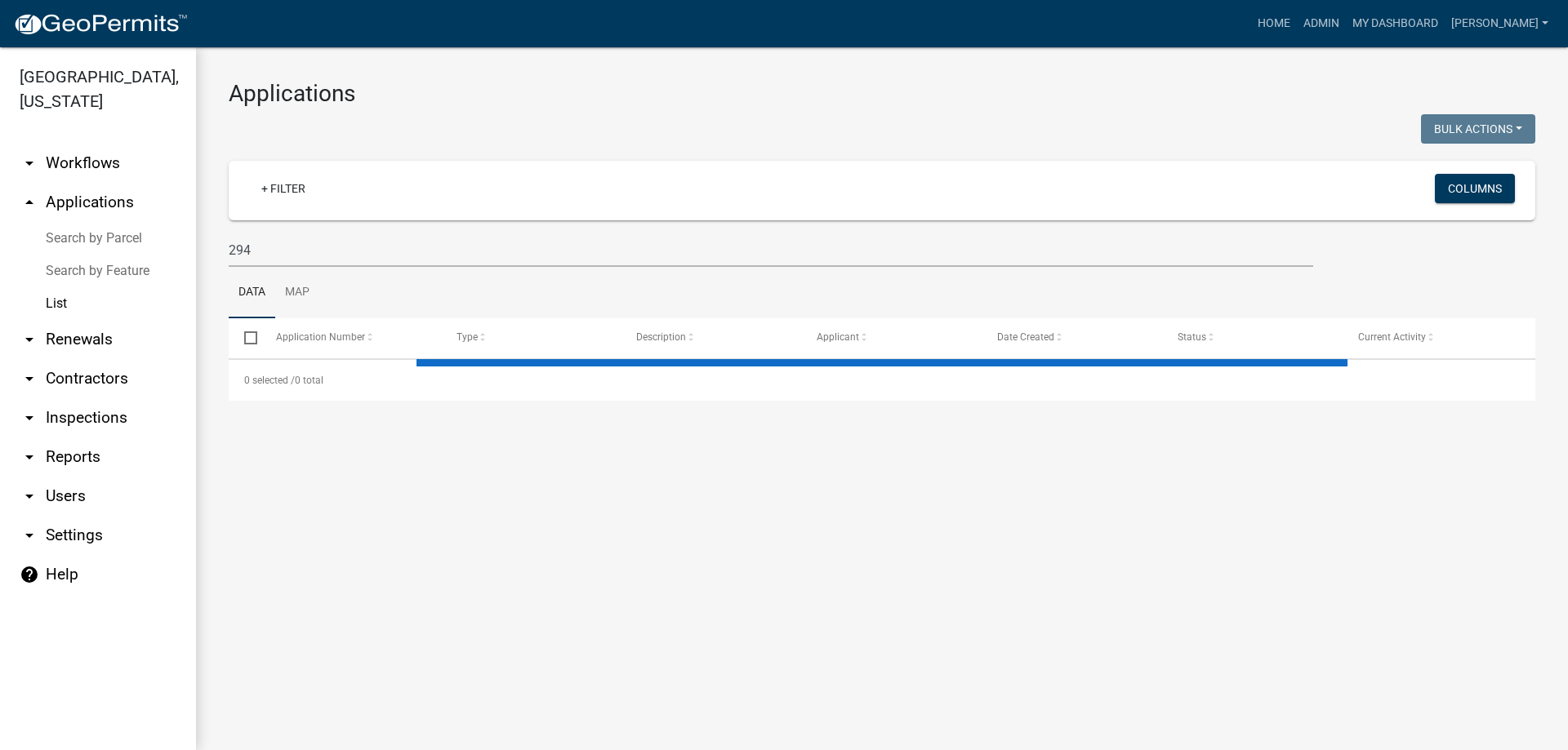
click at [70, 305] on link "List" at bounding box center [98, 303] width 196 height 32
select select "3: 100"
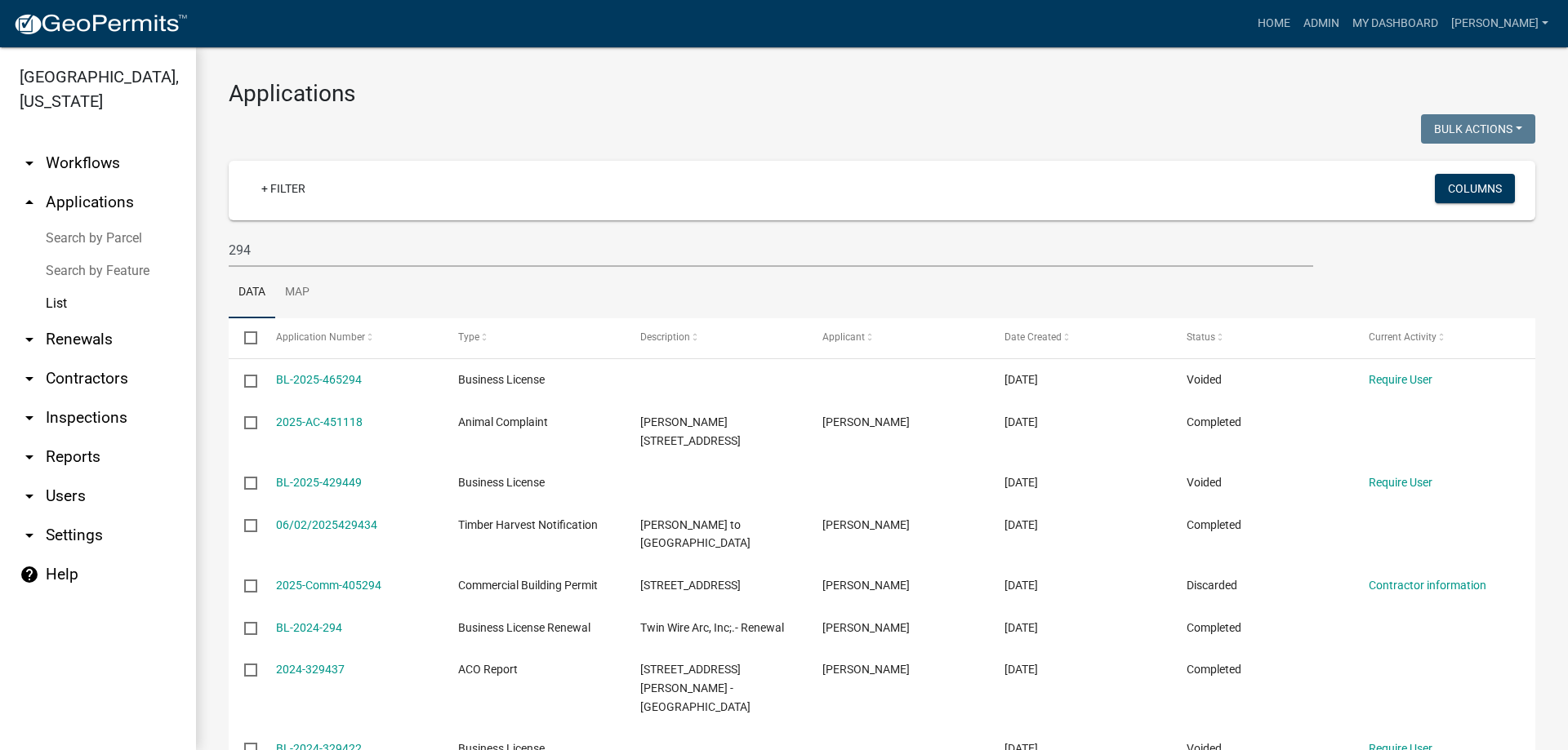
click at [60, 303] on link "List" at bounding box center [98, 303] width 196 height 32
click at [74, 254] on link "Search by Feature" at bounding box center [98, 270] width 196 height 32
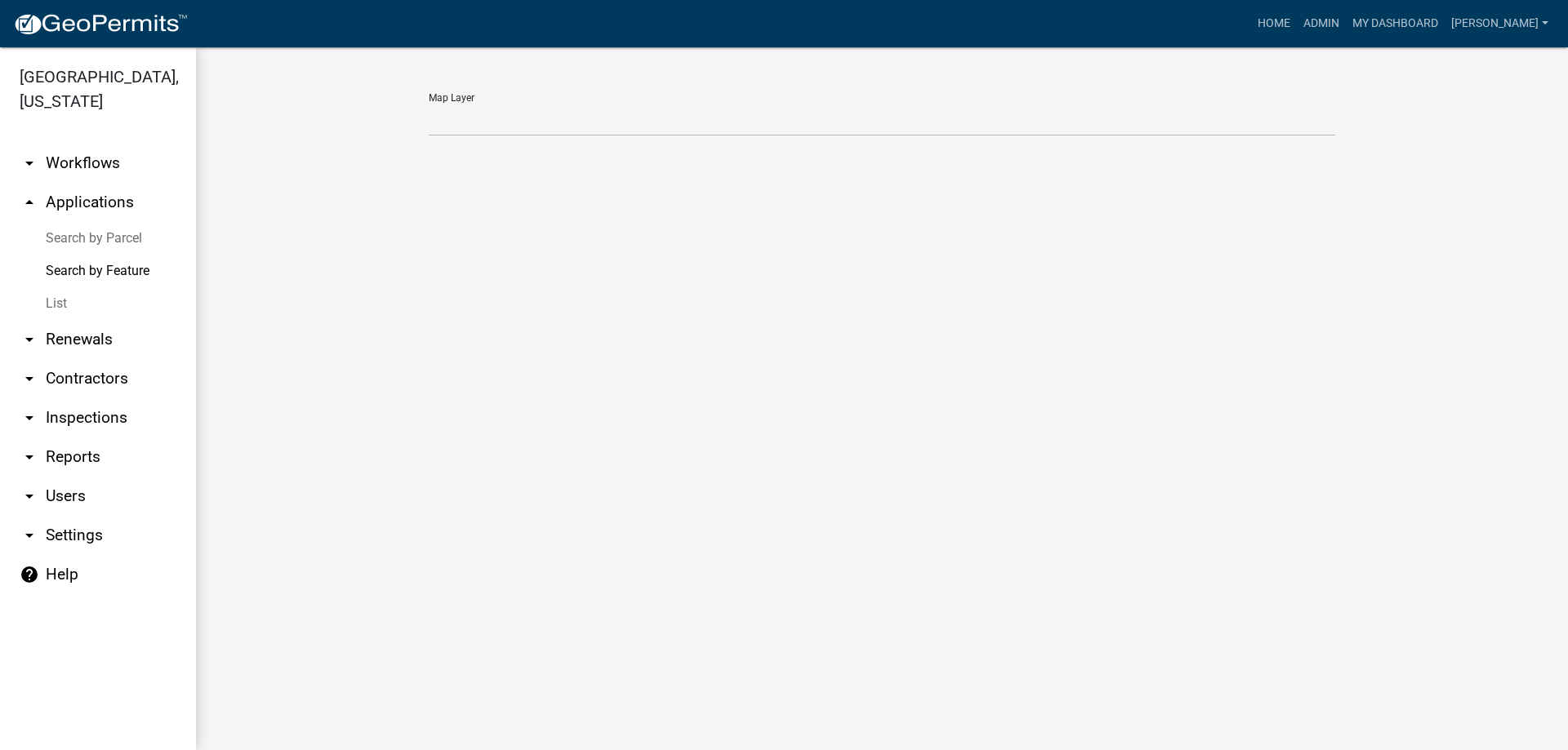
click at [75, 244] on link "Search by Parcel" at bounding box center [98, 238] width 196 height 32
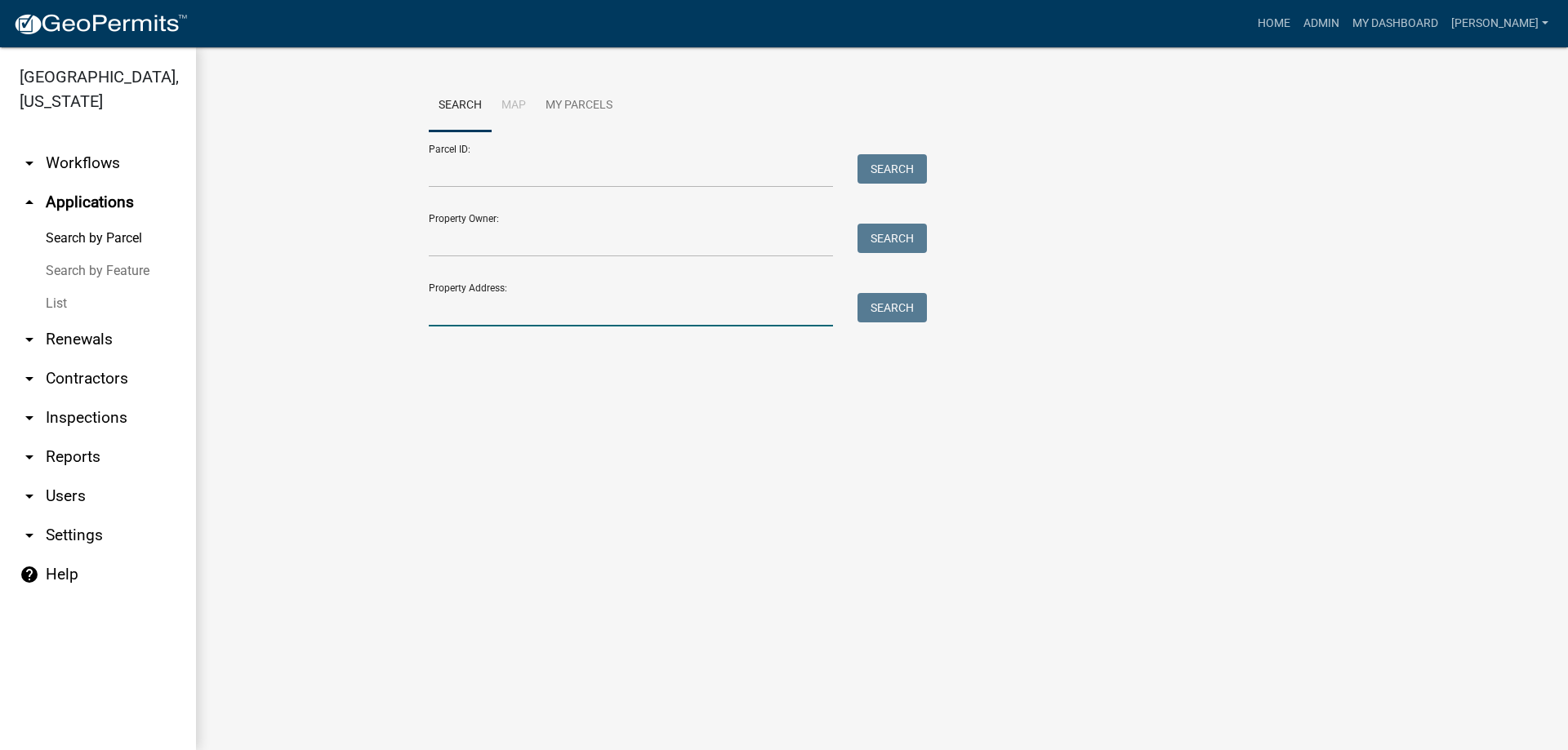
click at [521, 312] on input "Property Address:" at bounding box center [631, 310] width 405 height 33
type input "294 [PERSON_NAME]"
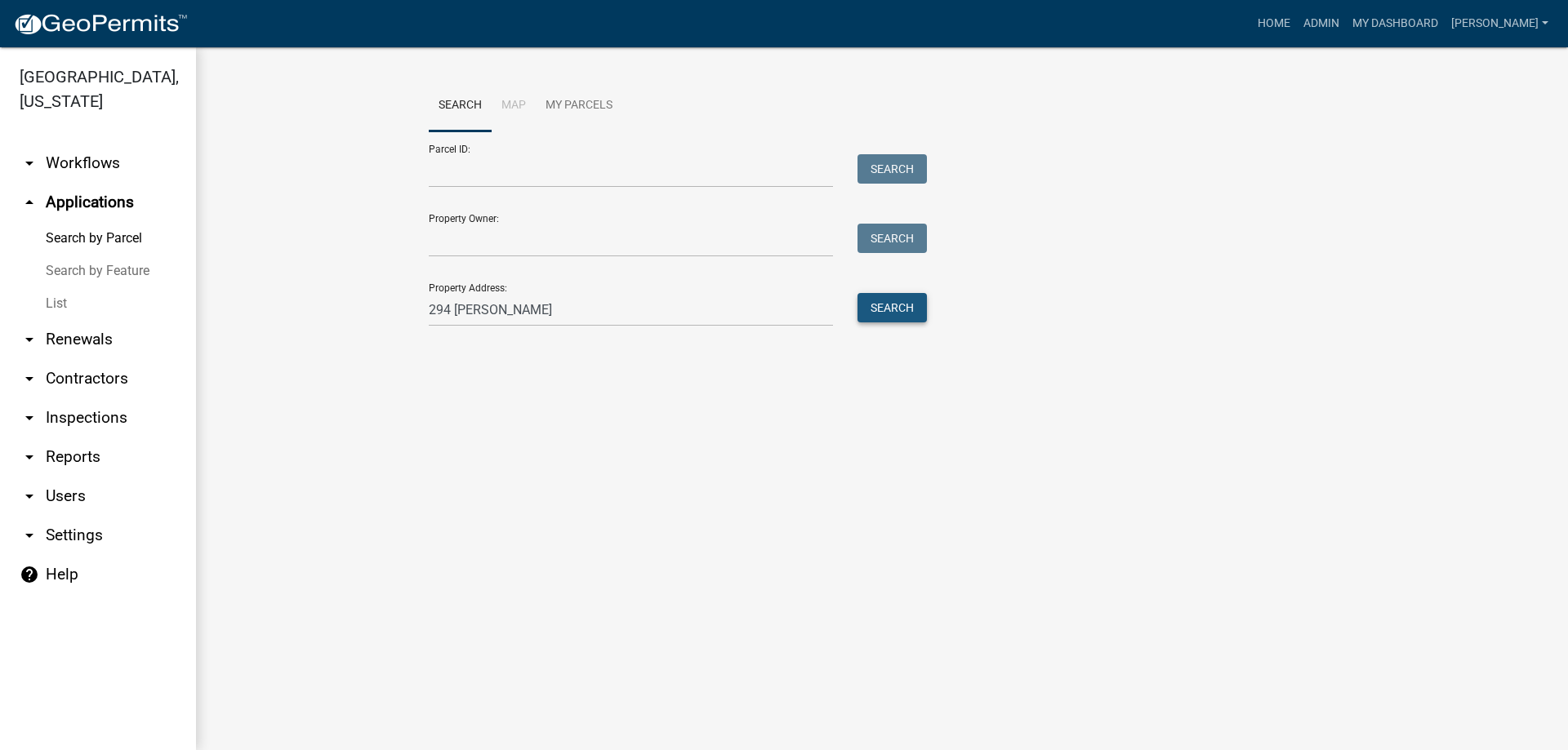
click at [896, 298] on button "Search" at bounding box center [892, 307] width 70 height 29
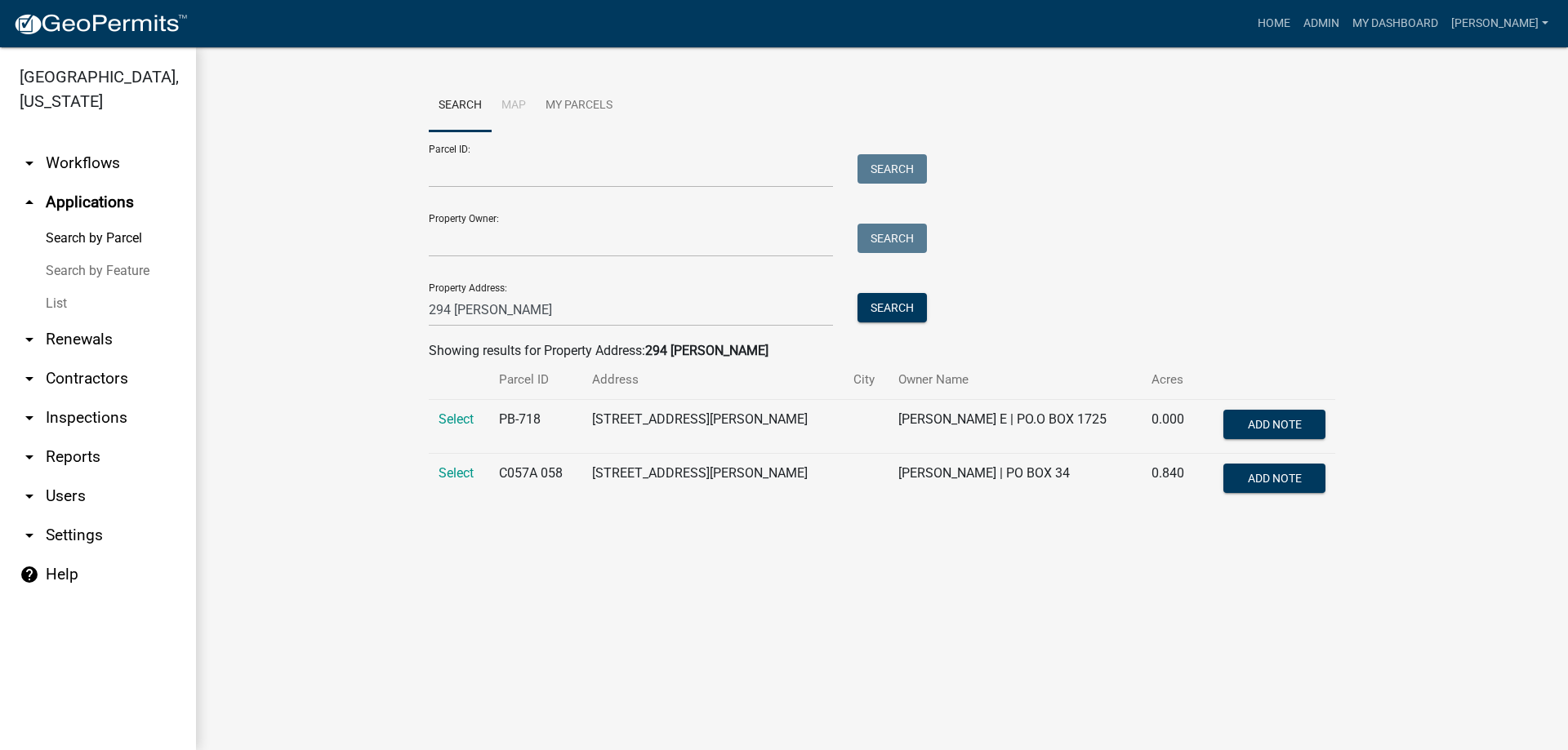
click at [450, 465] on td "Select" at bounding box center [459, 481] width 61 height 54
click at [450, 472] on span "Select" at bounding box center [456, 473] width 35 height 16
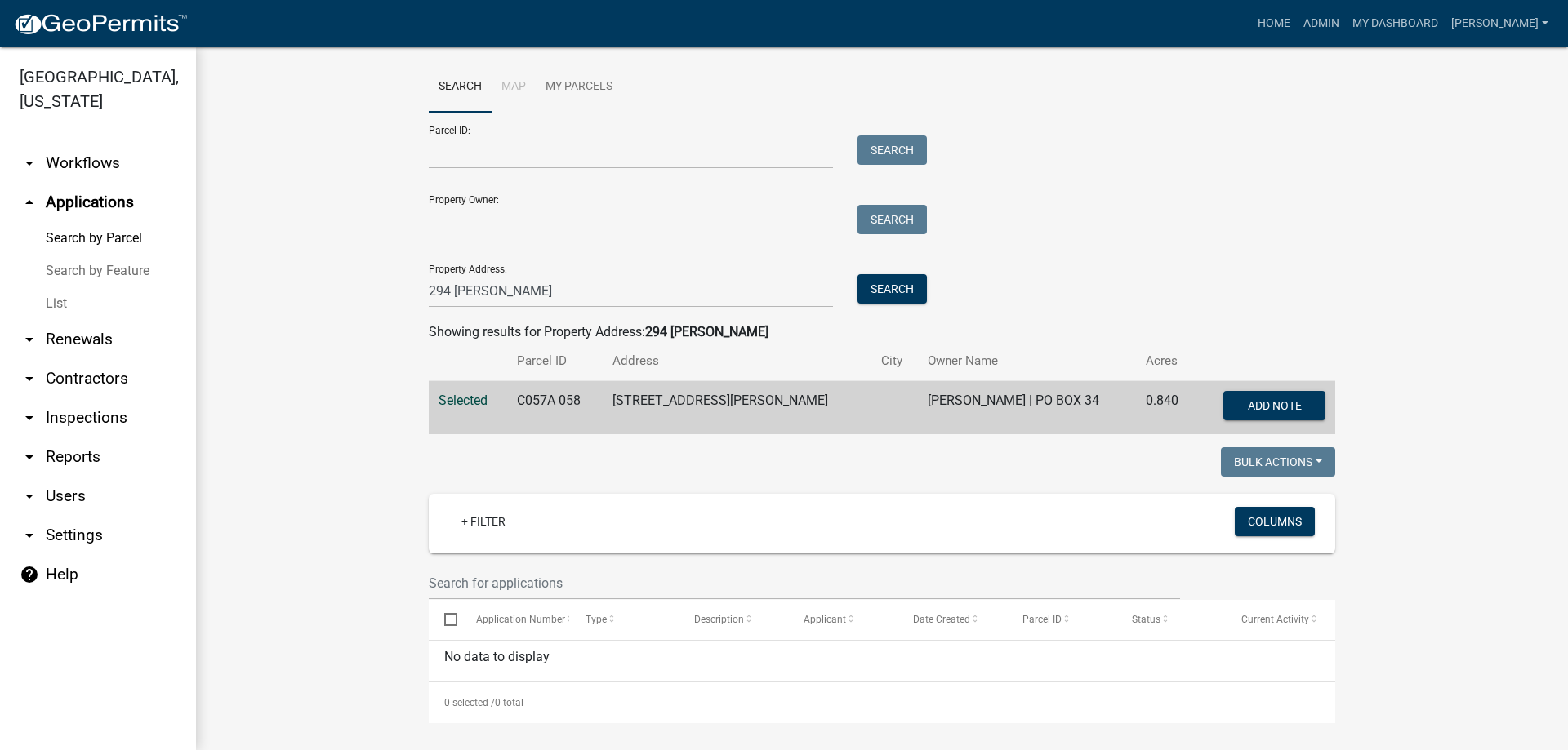
scroll to position [25, 0]
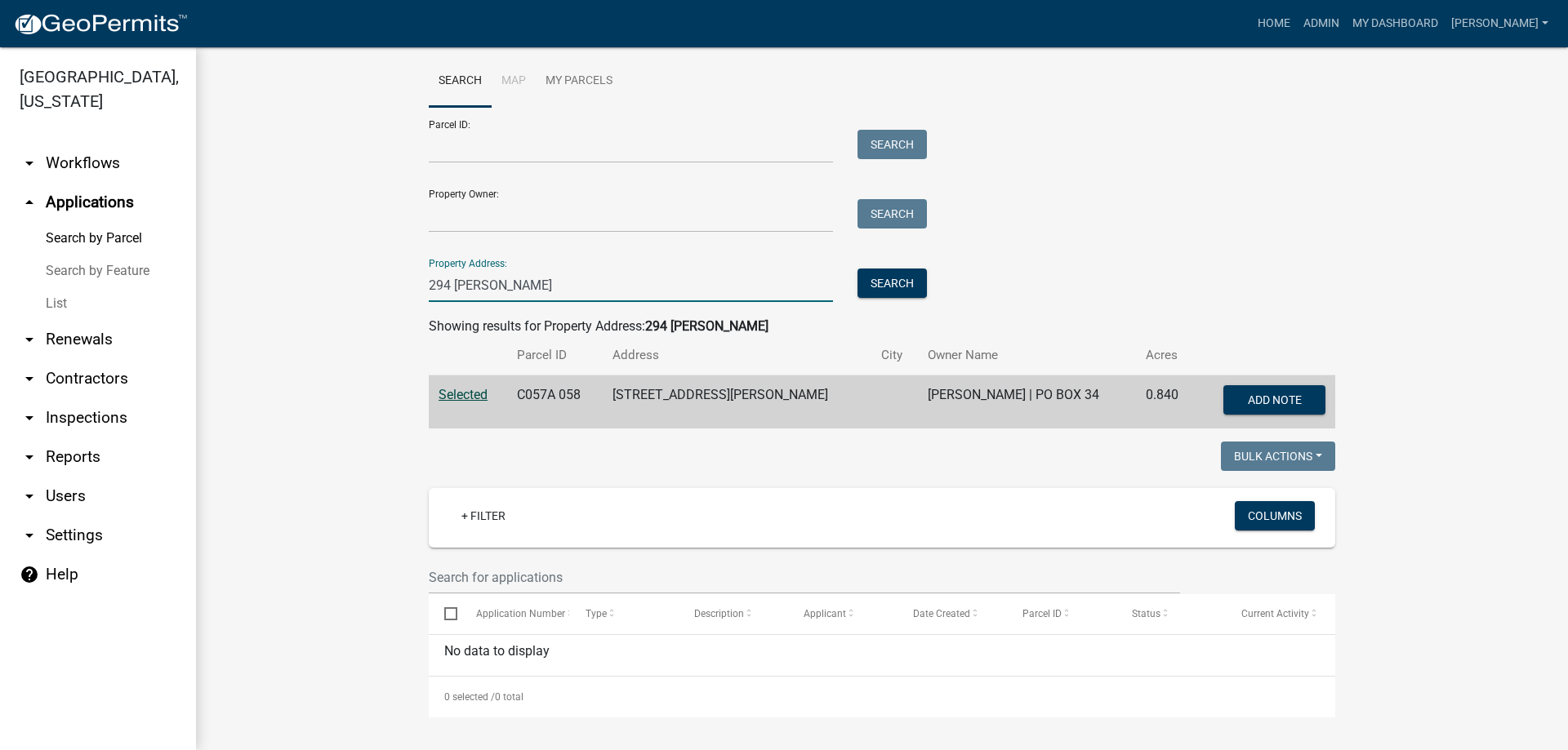
click at [500, 281] on input "294 [PERSON_NAME]" at bounding box center [631, 285] width 405 height 33
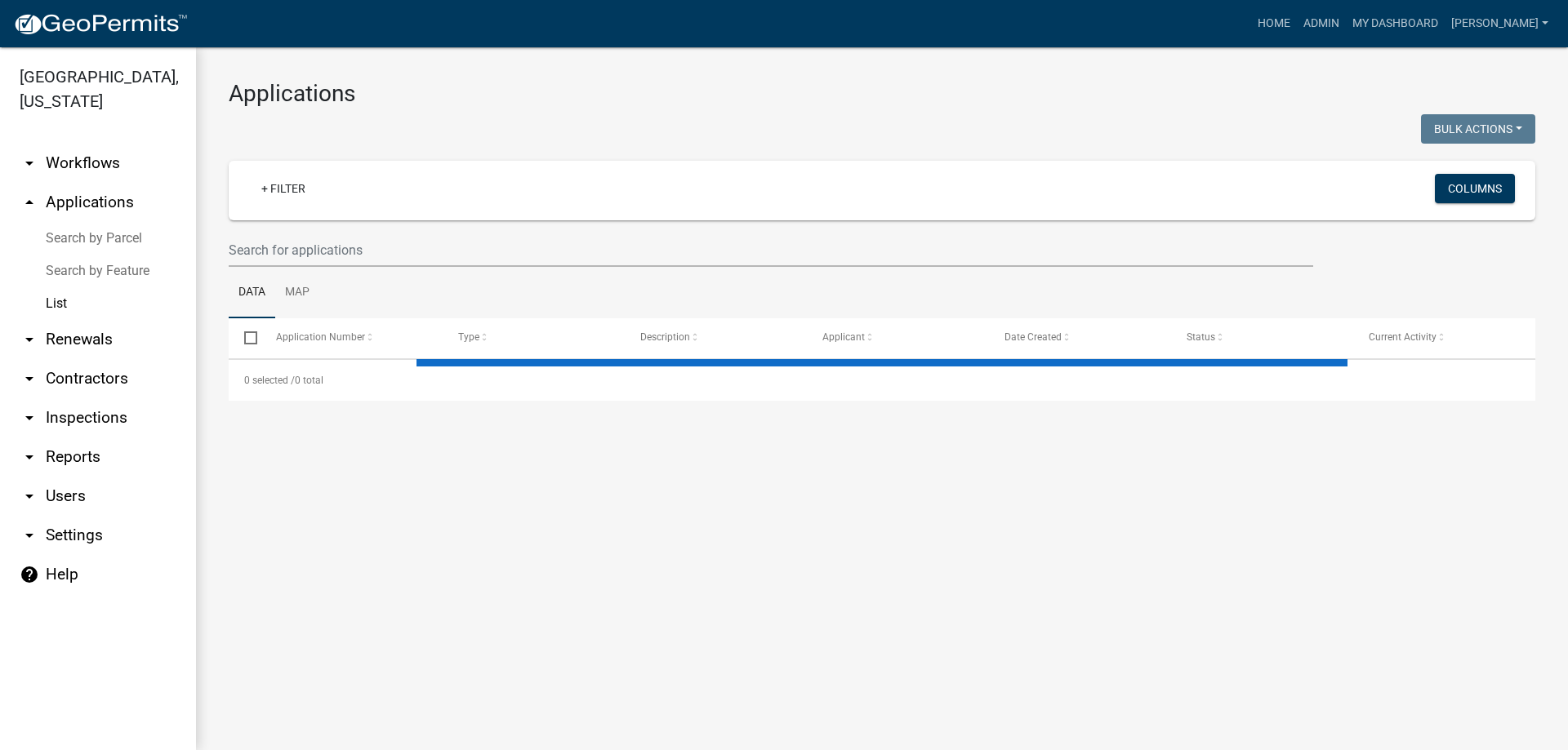
select select "3: 100"
